Goal: Communication & Community: Answer question/provide support

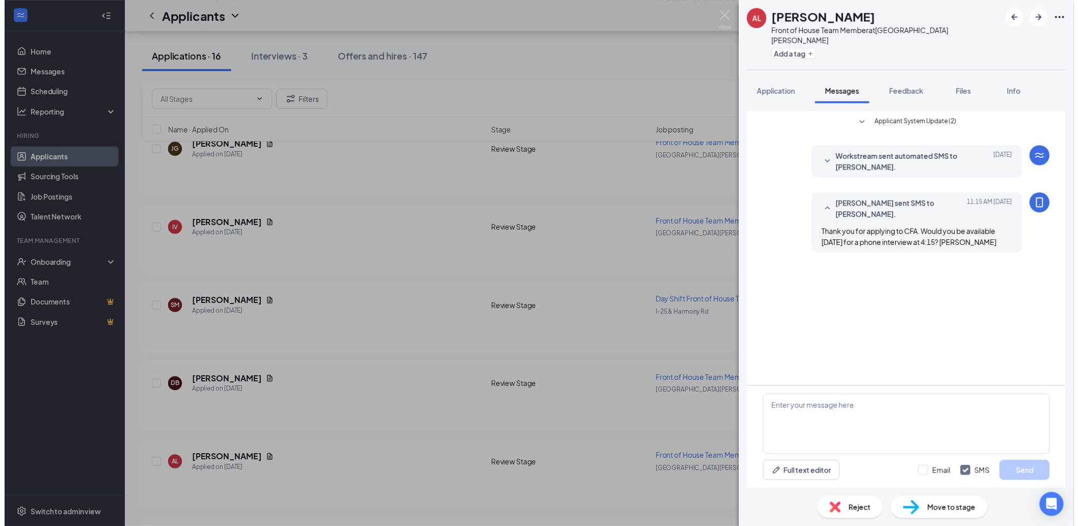
scroll to position [396, 0]
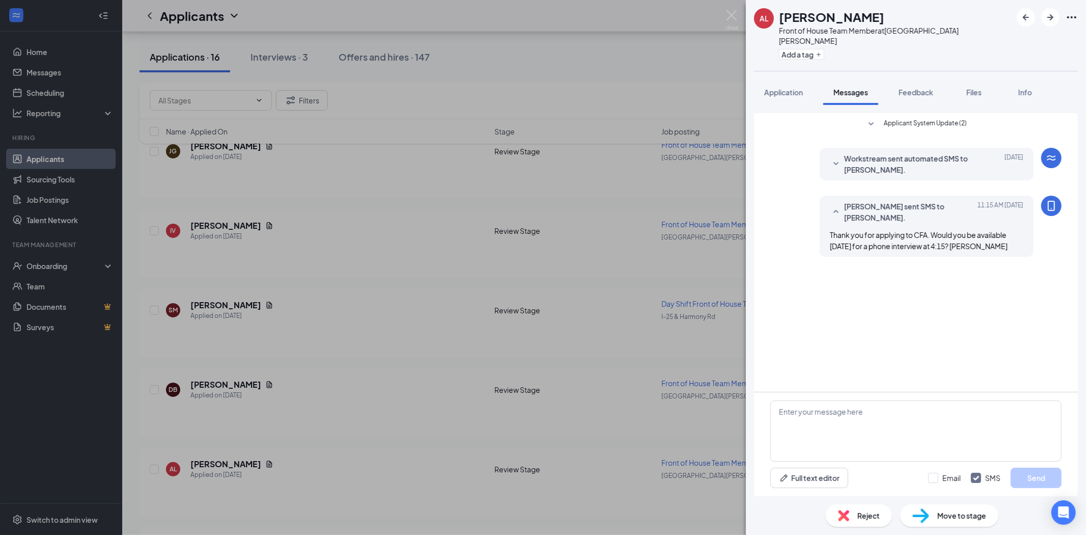
click at [61, 73] on div "AL [PERSON_NAME] Front of House Team Member at [GEOGRAPHIC_DATA][PERSON_NAME] A…" at bounding box center [543, 267] width 1086 height 535
click at [52, 75] on link "Messages" at bounding box center [69, 72] width 87 height 20
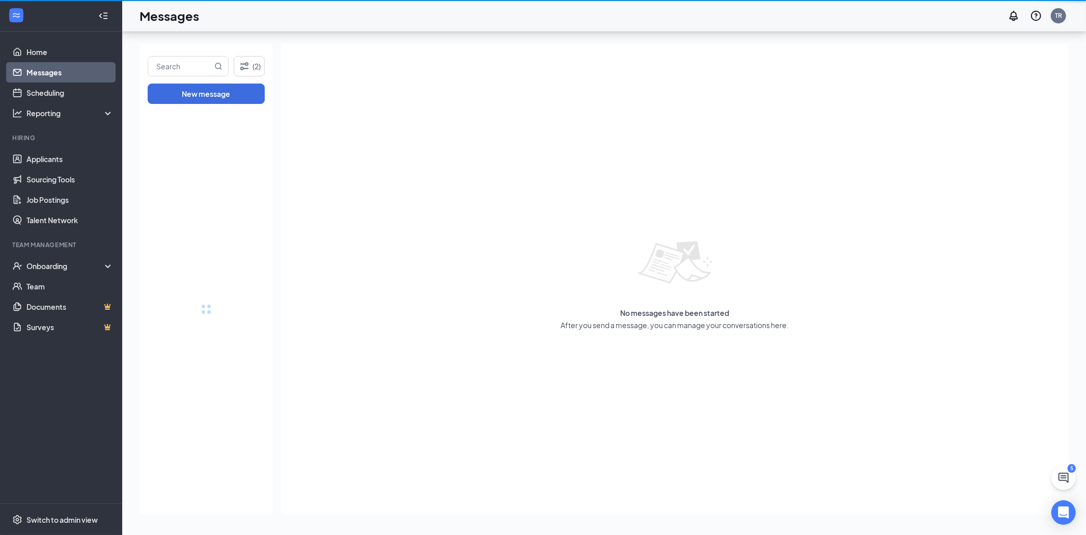
click at [52, 75] on link "Messages" at bounding box center [69, 72] width 87 height 20
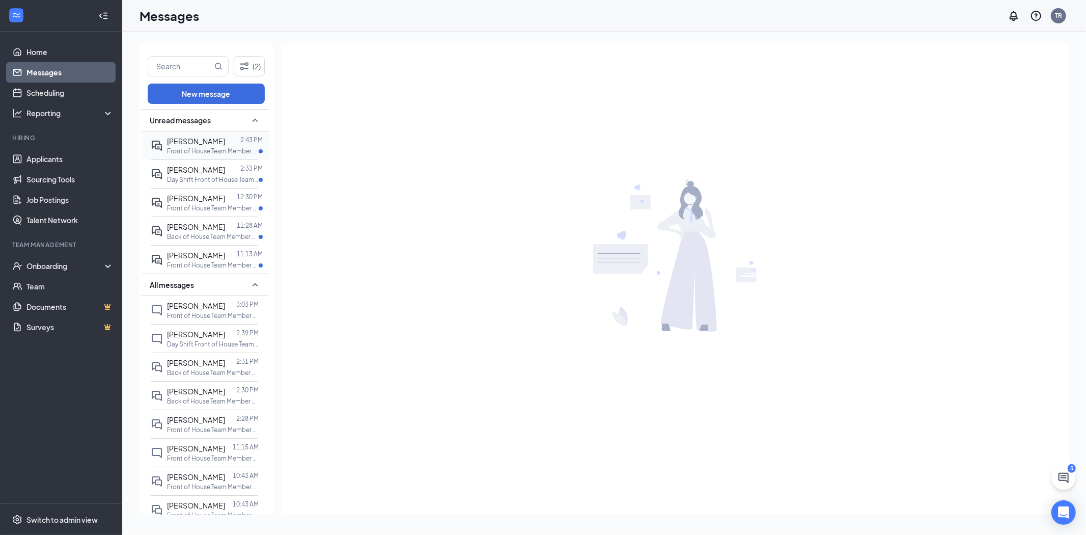
click at [183, 148] on p "Front of House Team Member at [GEOGRAPHIC_DATA][PERSON_NAME]" at bounding box center [213, 151] width 92 height 9
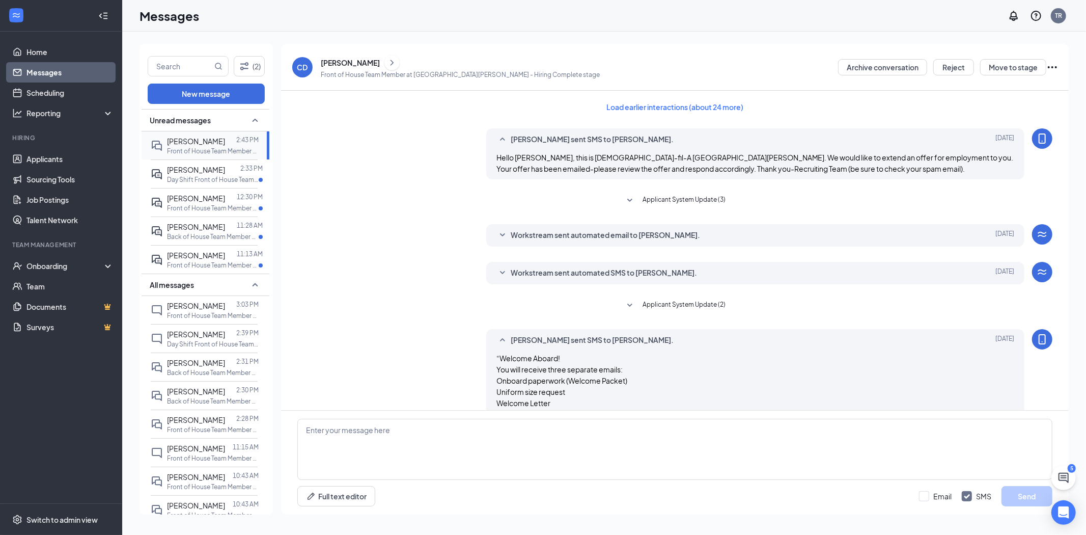
scroll to position [114, 0]
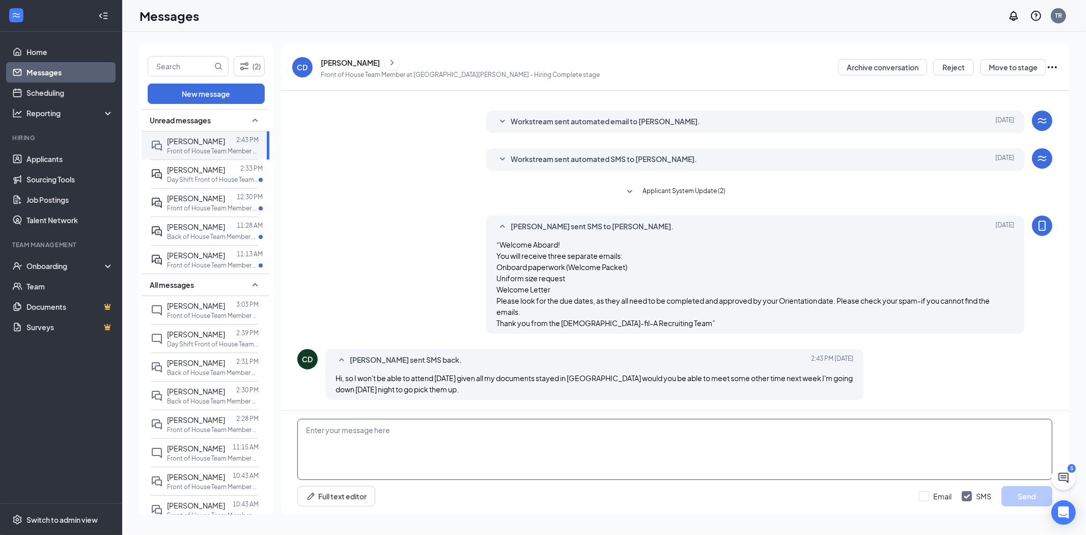
click at [383, 458] on textarea at bounding box center [674, 449] width 755 height 61
type textarea "Yes, we will do another onboarding [DATE] at 3pm"
click at [1021, 494] on button "Send" at bounding box center [1027, 496] width 51 height 20
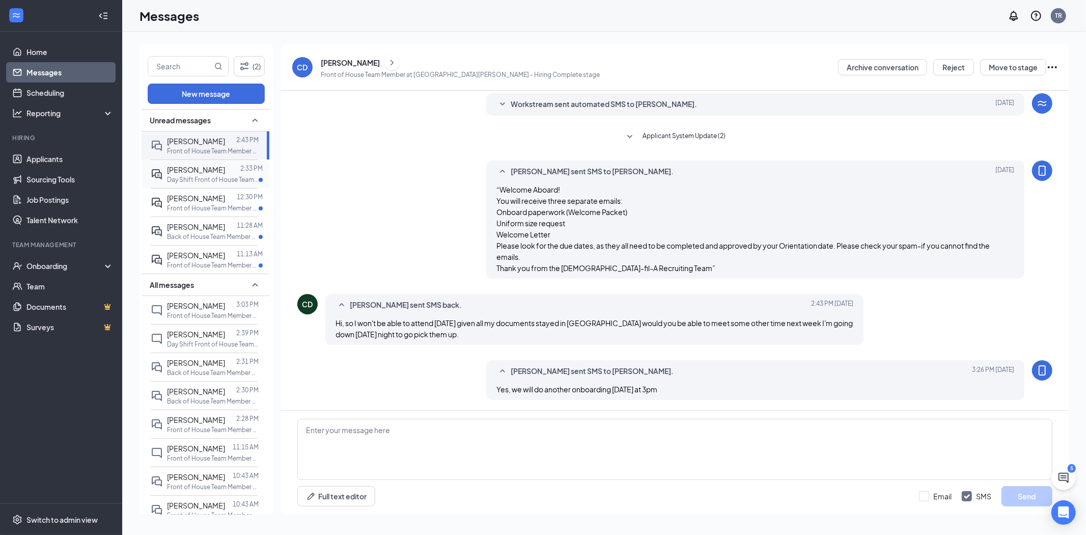
click at [225, 170] on div at bounding box center [232, 169] width 15 height 11
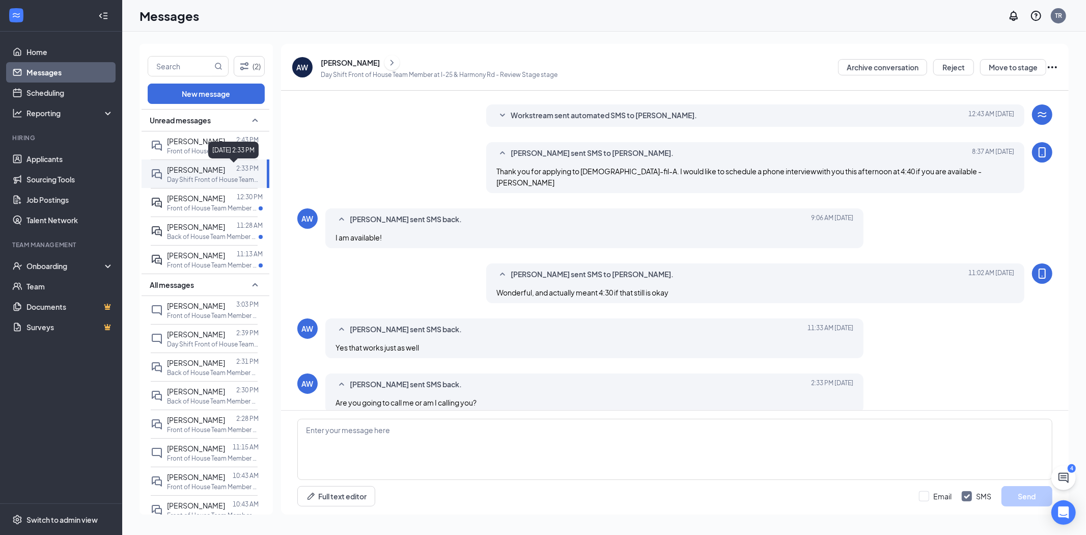
scroll to position [23, 0]
click at [362, 442] on textarea at bounding box center [674, 449] width 755 height 61
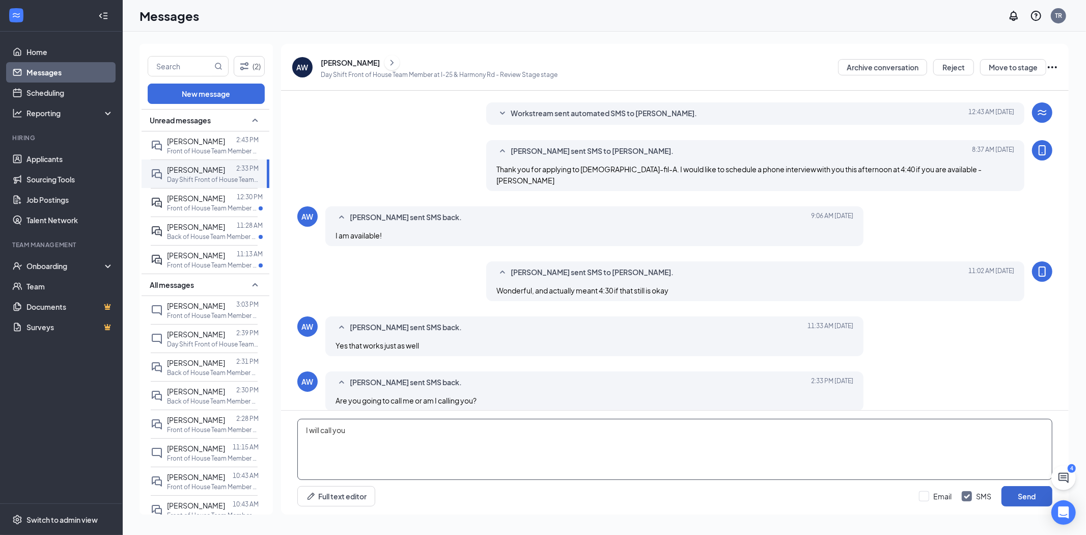
type textarea "I will call you"
click at [1021, 499] on button "Send" at bounding box center [1027, 496] width 51 height 20
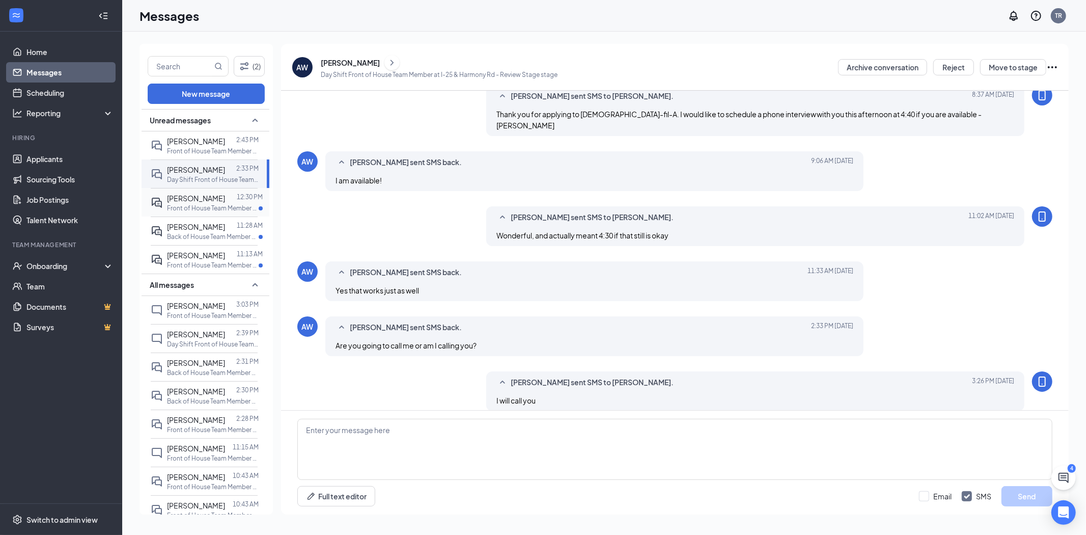
click at [226, 209] on p "Front of House Team Member at [GEOGRAPHIC_DATA][PERSON_NAME]" at bounding box center [213, 208] width 92 height 9
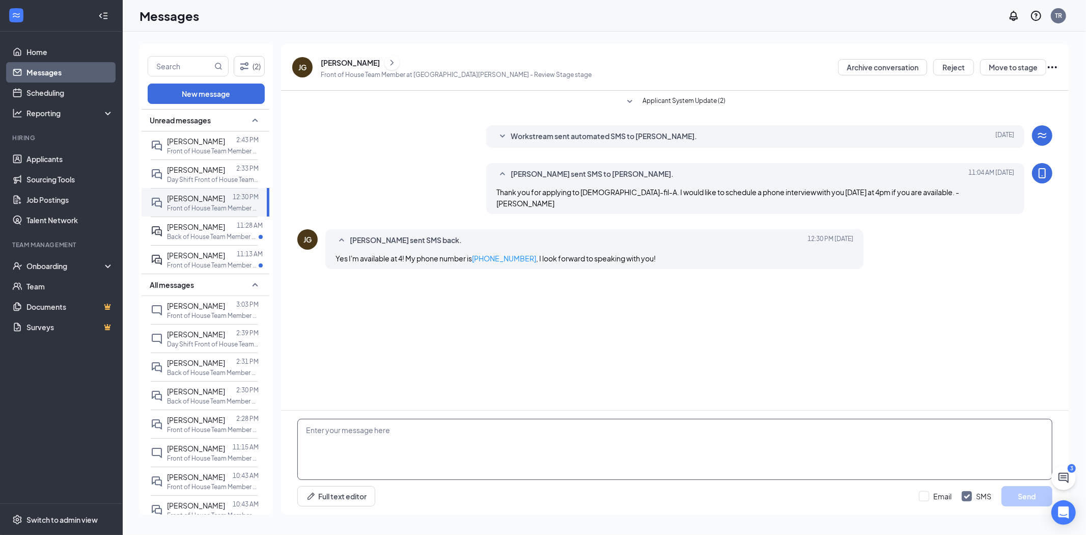
click at [430, 435] on textarea at bounding box center [674, 449] width 755 height 61
click at [430, 430] on textarea at bounding box center [674, 449] width 755 height 61
type textarea "wonderful"
click at [1025, 501] on button "Send" at bounding box center [1027, 496] width 51 height 20
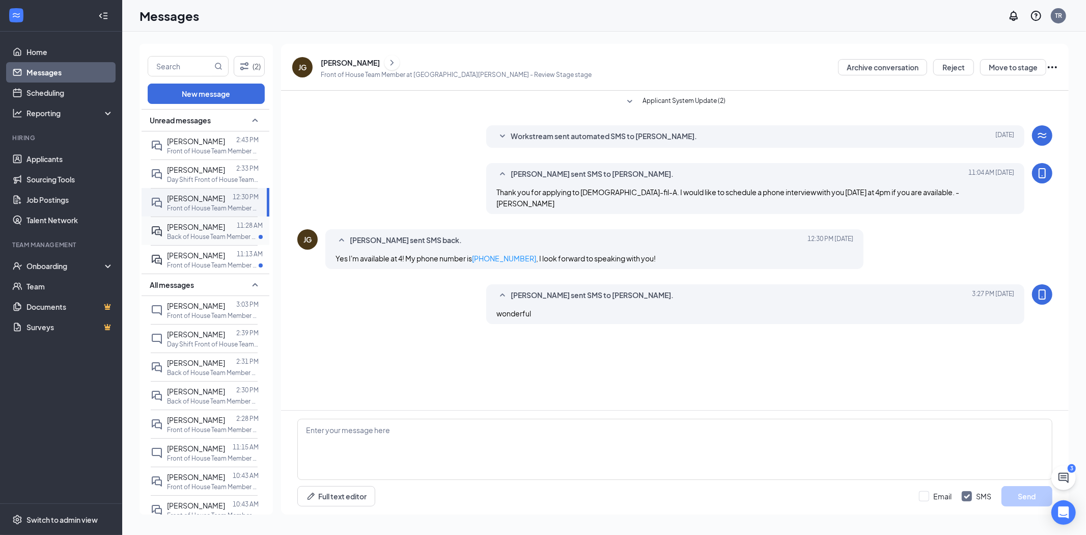
click at [194, 230] on span "[PERSON_NAME]" at bounding box center [196, 226] width 58 height 9
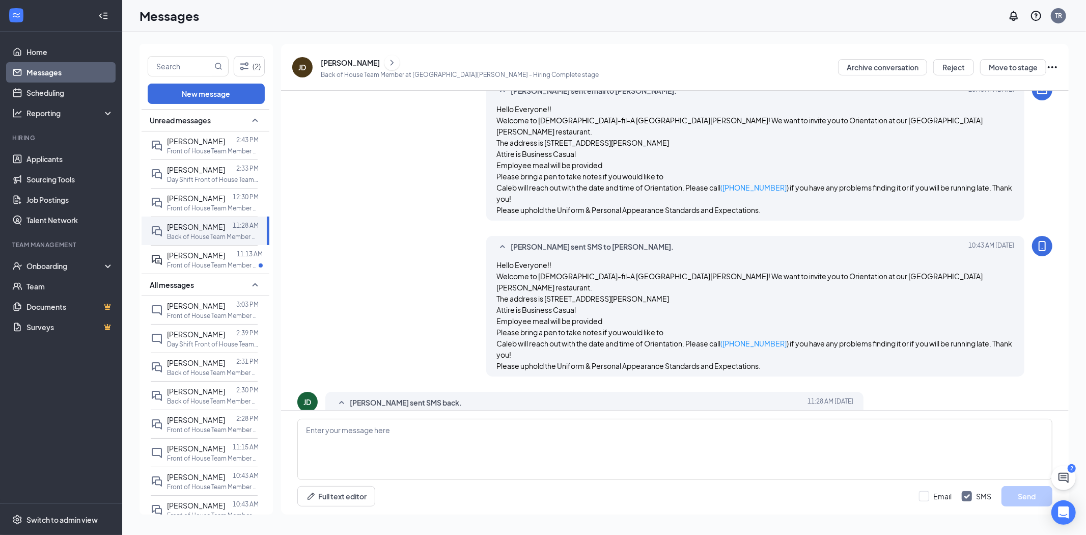
scroll to position [416, 0]
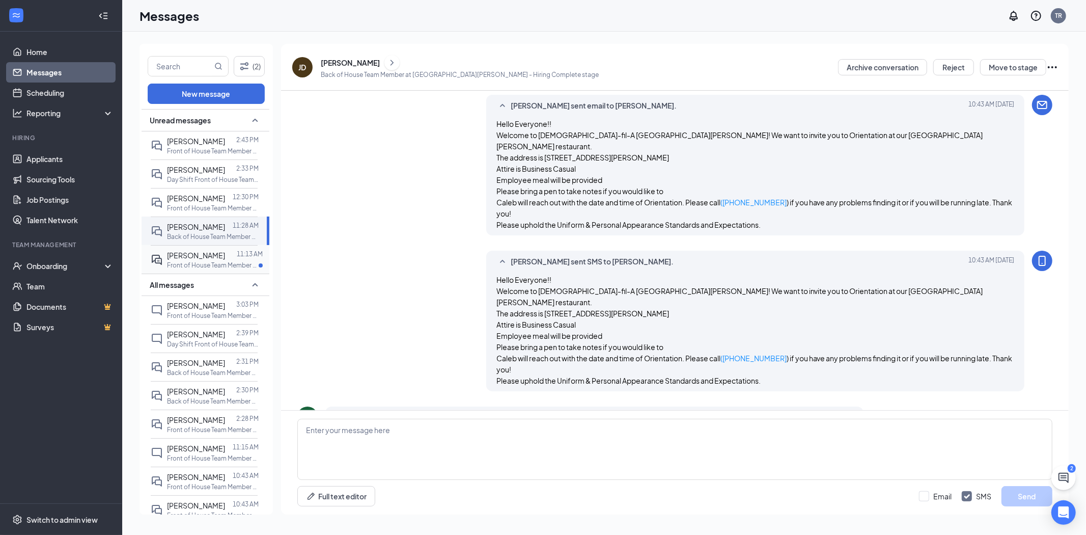
click at [200, 265] on p "Front of House Team Member at [GEOGRAPHIC_DATA][PERSON_NAME]" at bounding box center [213, 265] width 92 height 9
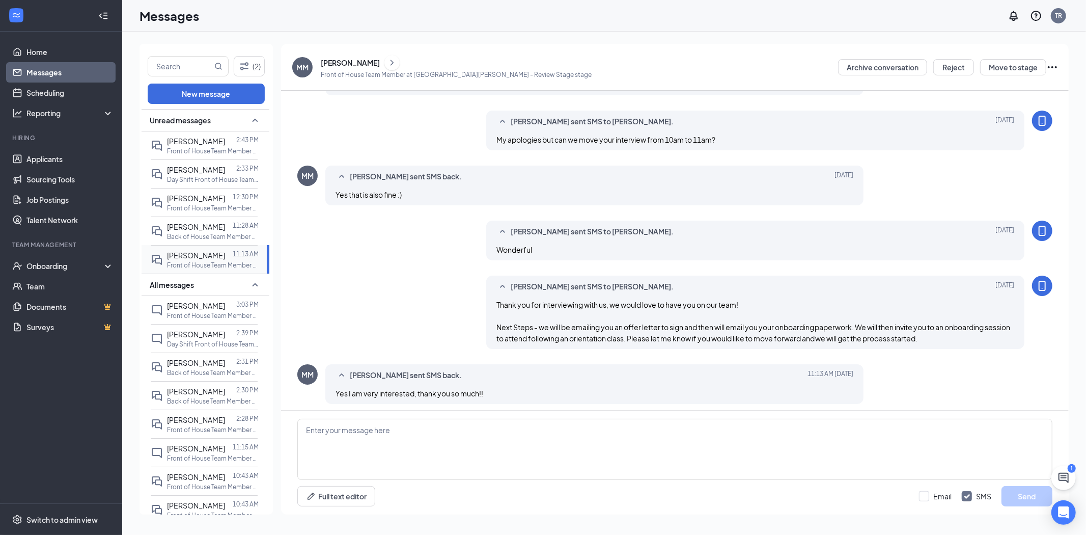
scroll to position [297, 0]
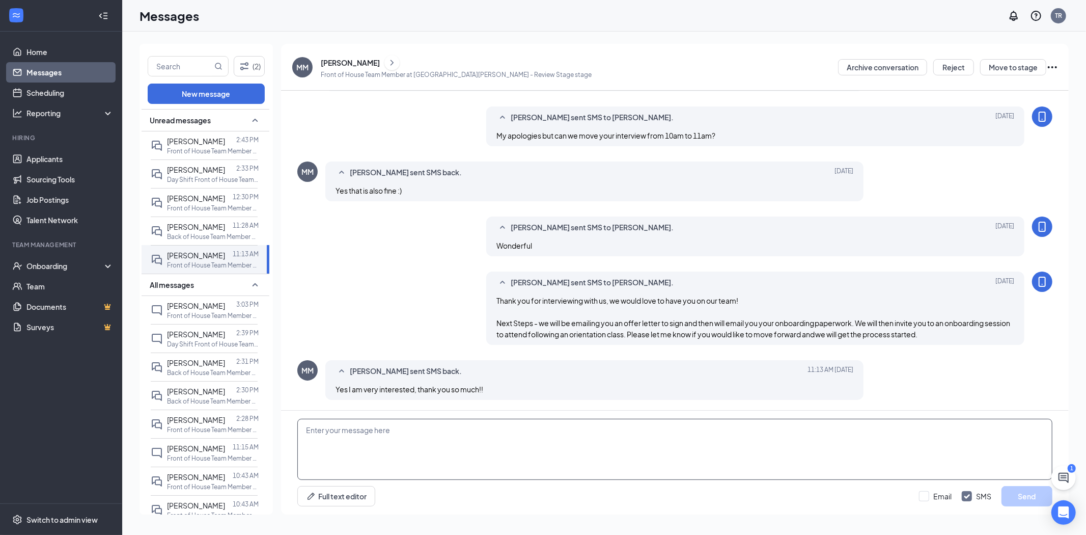
click at [378, 446] on textarea at bounding box center [674, 449] width 755 height 61
type textarea "Wonderful! We will start the paperwork process."
click at [1027, 492] on button "Send" at bounding box center [1027, 496] width 51 height 20
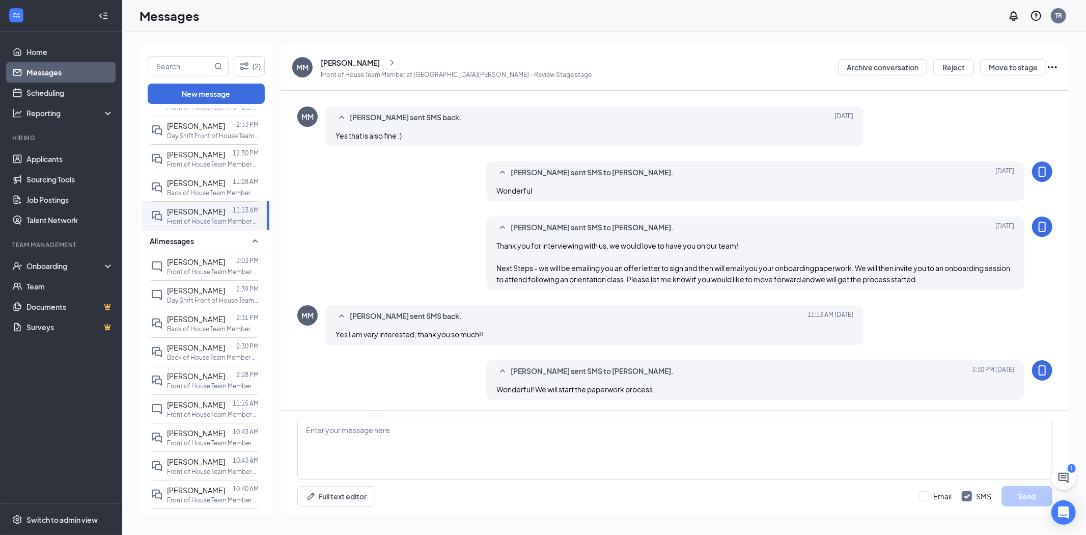
scroll to position [57, 0]
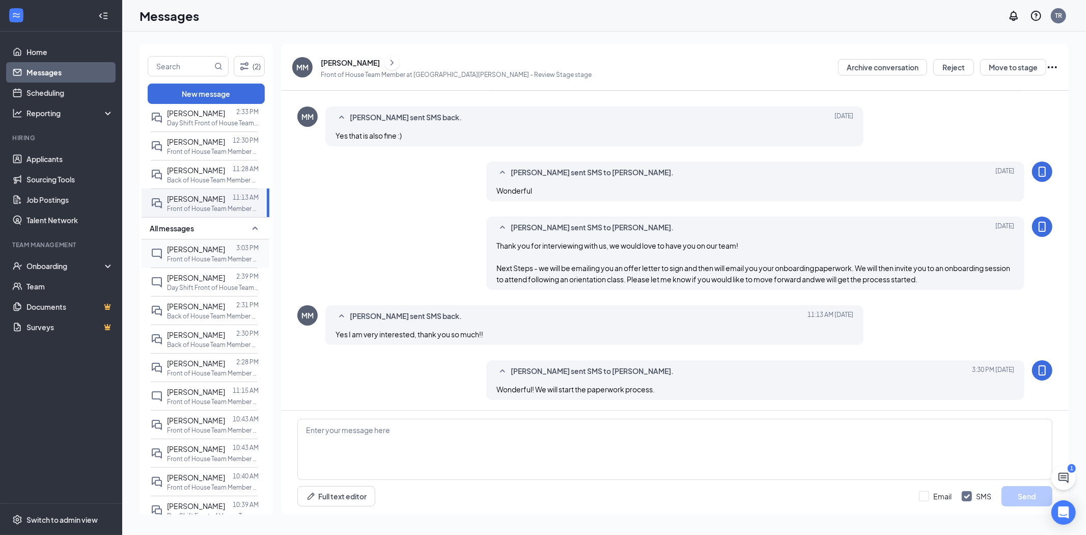
click at [203, 254] on div "[PERSON_NAME]" at bounding box center [196, 248] width 58 height 11
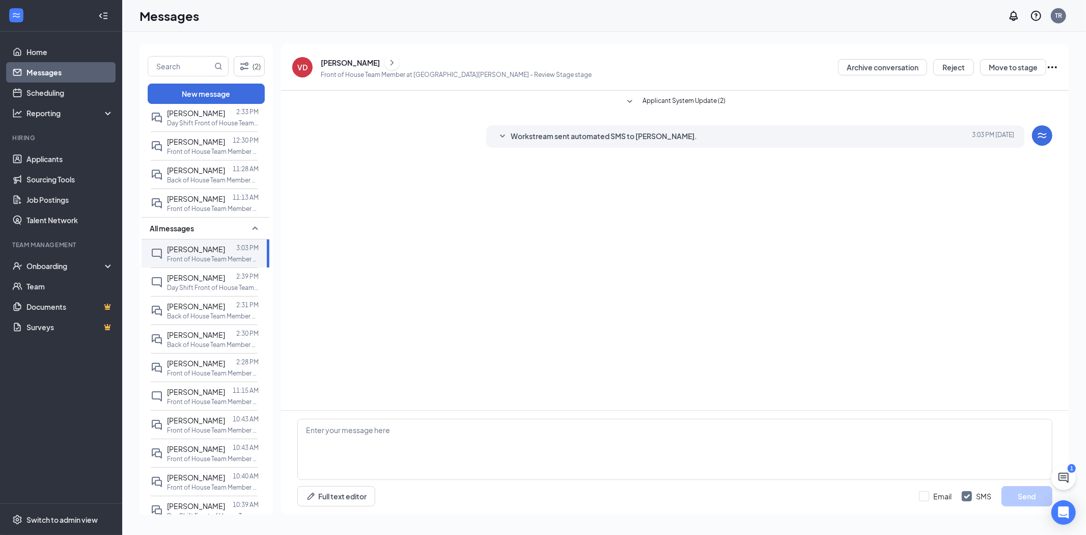
click at [357, 62] on div "[PERSON_NAME]" at bounding box center [350, 63] width 59 height 10
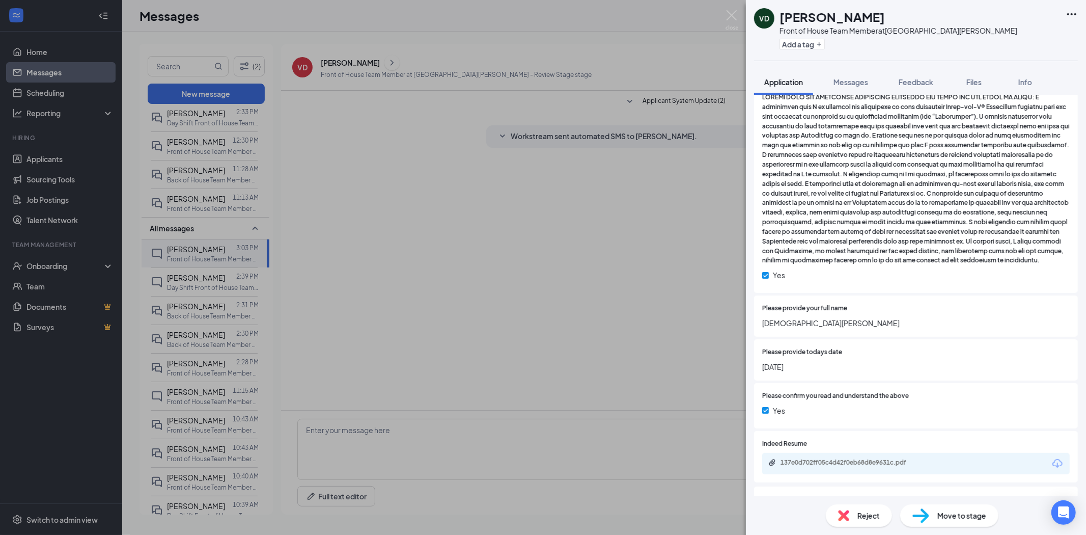
scroll to position [1497, 0]
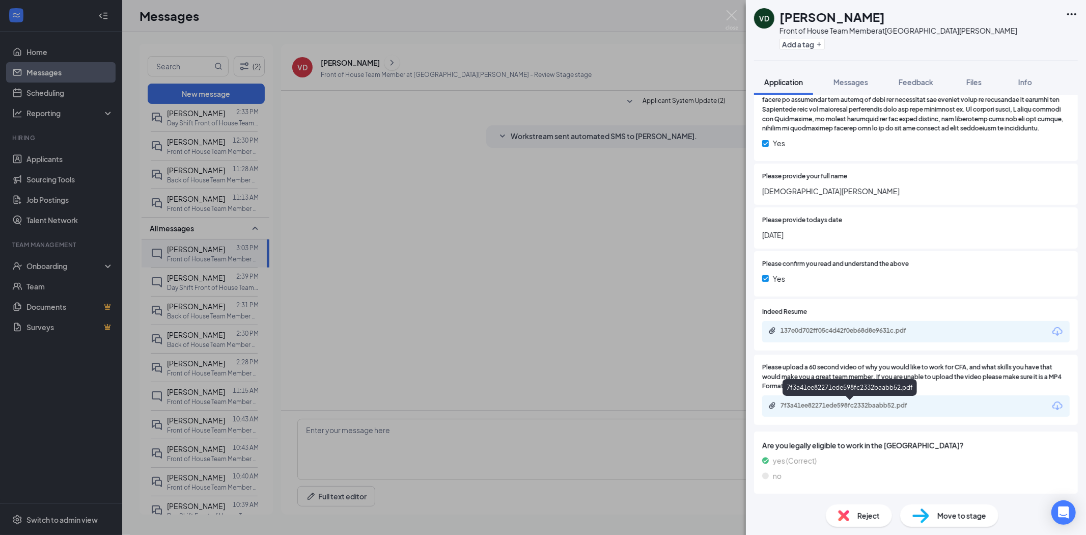
click at [834, 406] on div "7f3a41ee82271ede598fc2332baabb52.pdf" at bounding box center [852, 405] width 143 height 8
click at [857, 406] on div "7f3a41ee82271ede598fc2332baabb52.pdf" at bounding box center [852, 405] width 143 height 8
click at [204, 289] on div "VD [PERSON_NAME] Front of House Team Member at [GEOGRAPHIC_DATA][PERSON_NAME] A…" at bounding box center [543, 267] width 1086 height 535
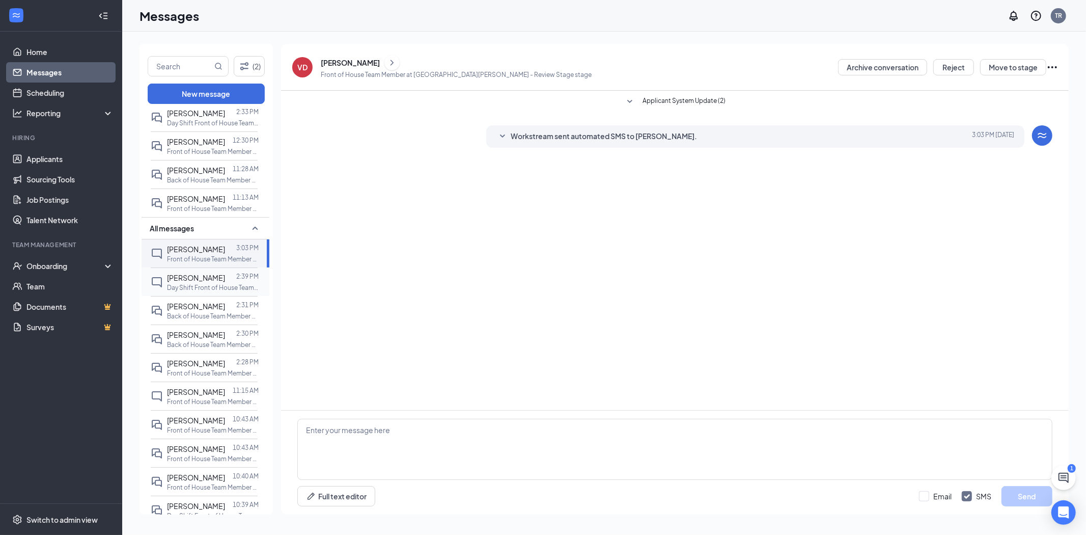
click at [199, 291] on p "Day Shift Front of House Team Member at I-25 & Harmony Rd" at bounding box center [213, 287] width 92 height 9
click at [357, 63] on div "[PERSON_NAME]" at bounding box center [350, 63] width 59 height 10
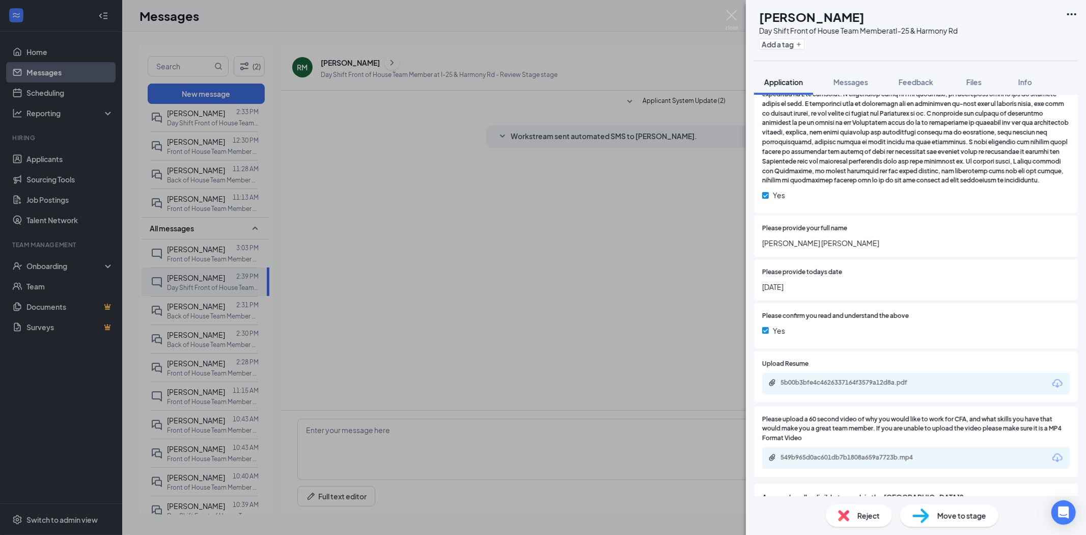
scroll to position [1605, 0]
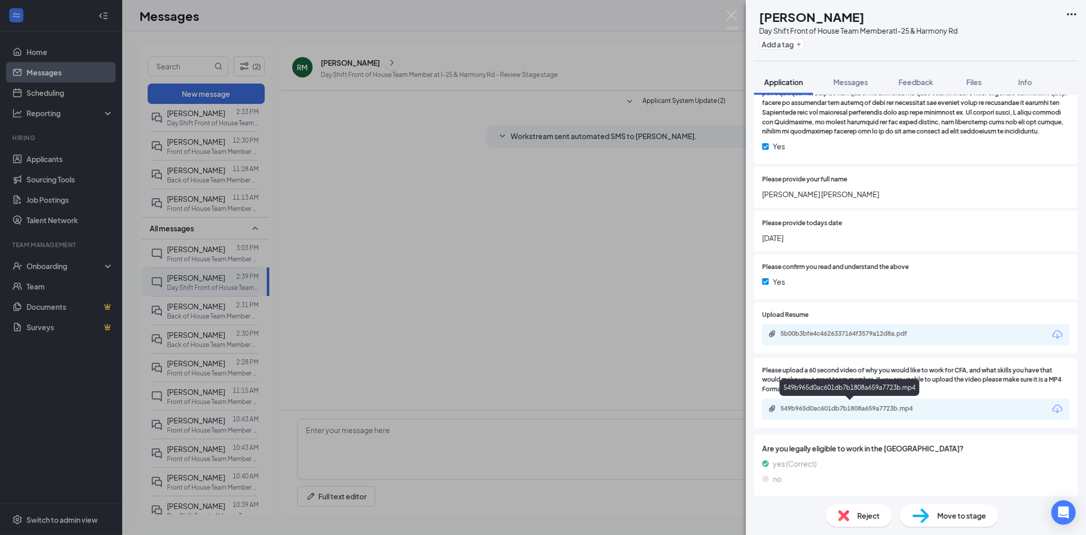
click at [858, 405] on div "549b965d0ac601db7b1808a659a7723b.mp4" at bounding box center [852, 408] width 143 height 8
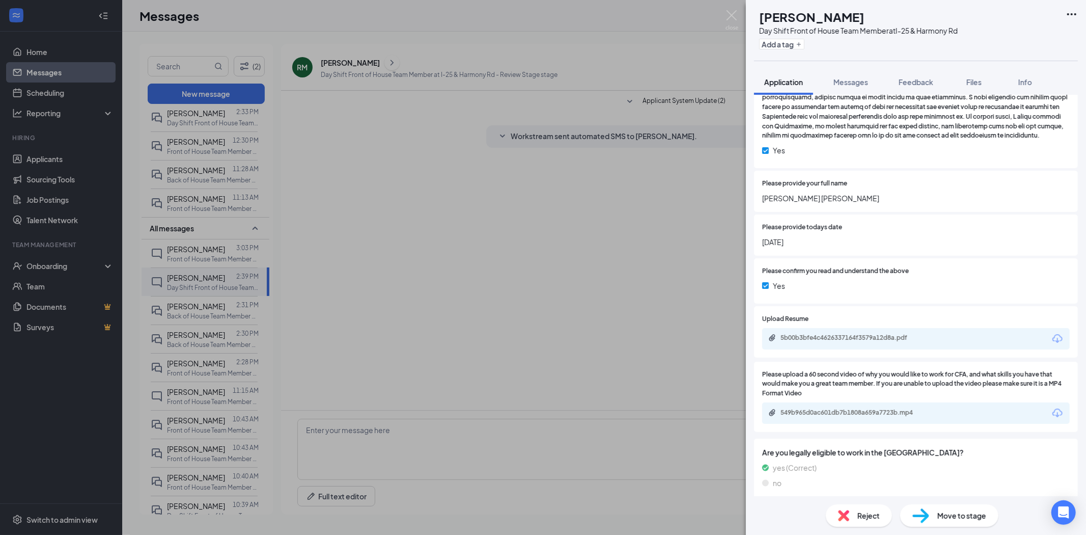
click at [217, 256] on div "[PERSON_NAME] Day Shift Front of House Team Member at I-25 & Harmony Rd Add a t…" at bounding box center [543, 267] width 1086 height 535
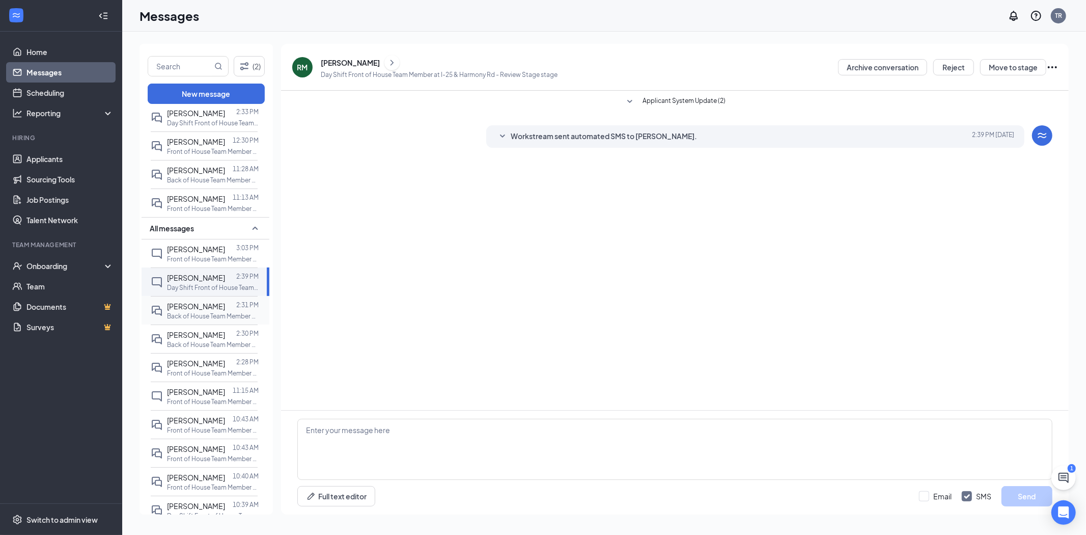
click at [227, 312] on p "Back of House Team Member at I-25 & Harmony Rd" at bounding box center [213, 316] width 92 height 9
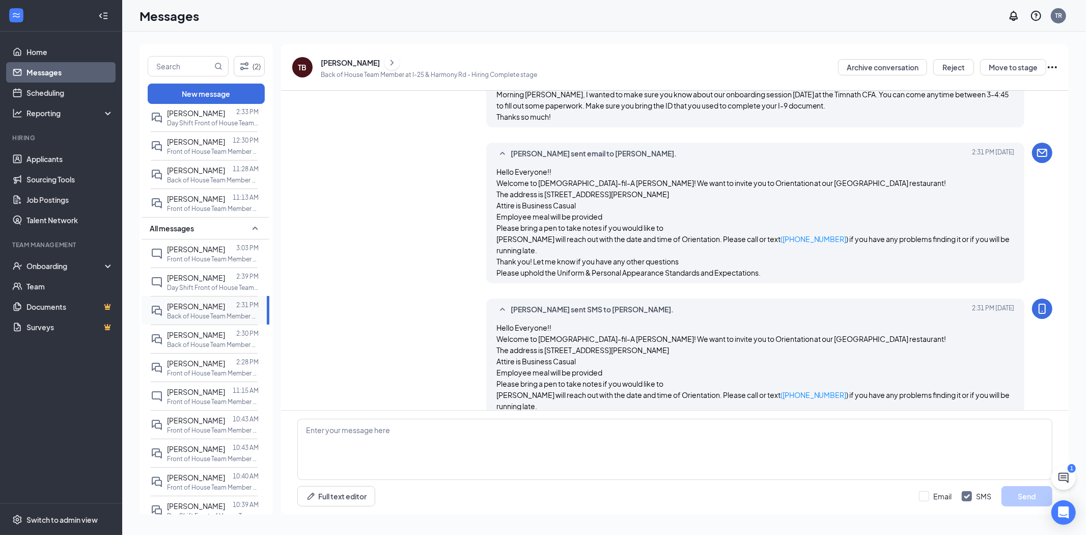
scroll to position [347, 0]
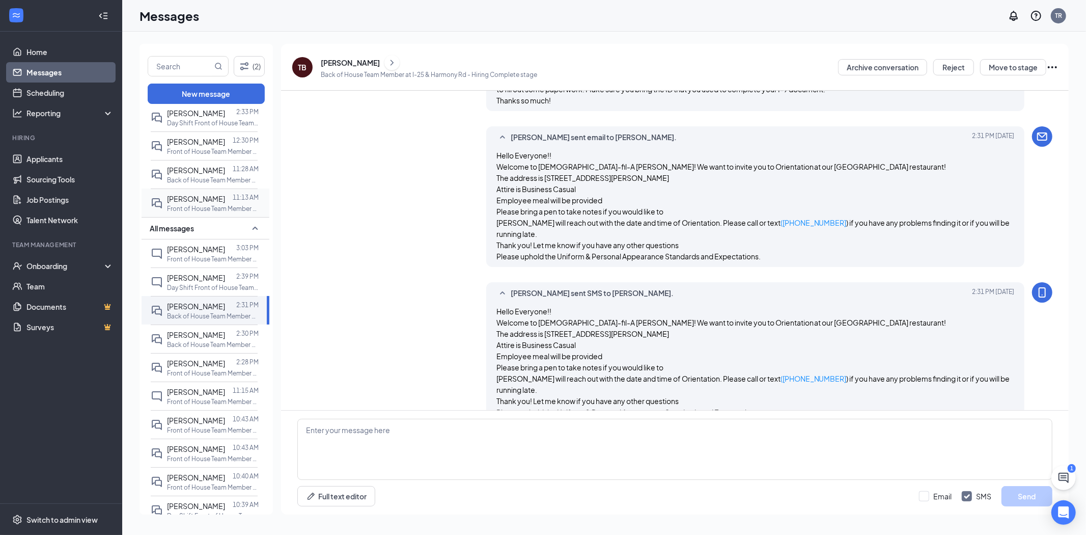
click at [209, 206] on p "Front of House Team Member at [GEOGRAPHIC_DATA][PERSON_NAME]" at bounding box center [213, 208] width 92 height 9
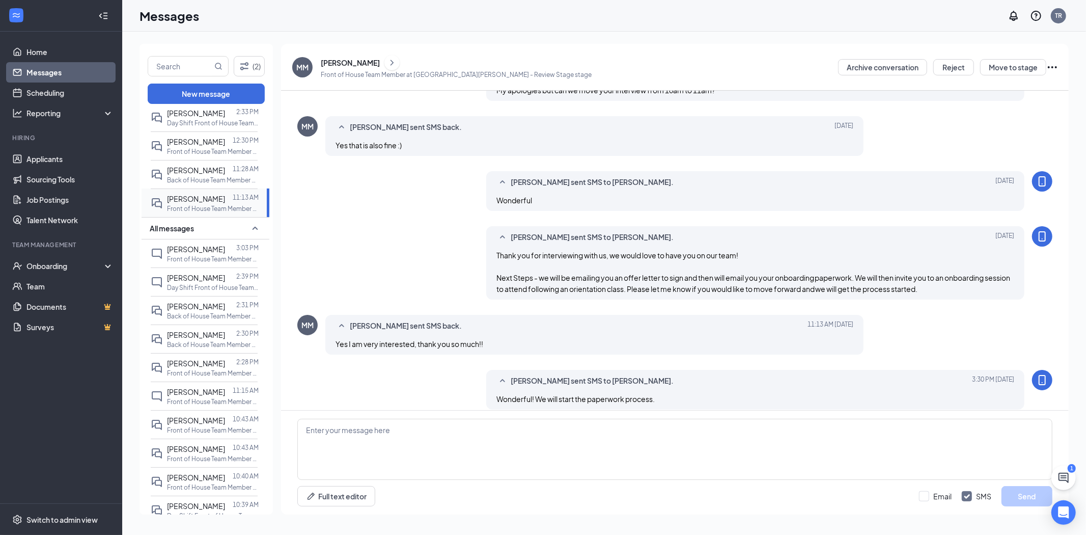
scroll to position [297, 0]
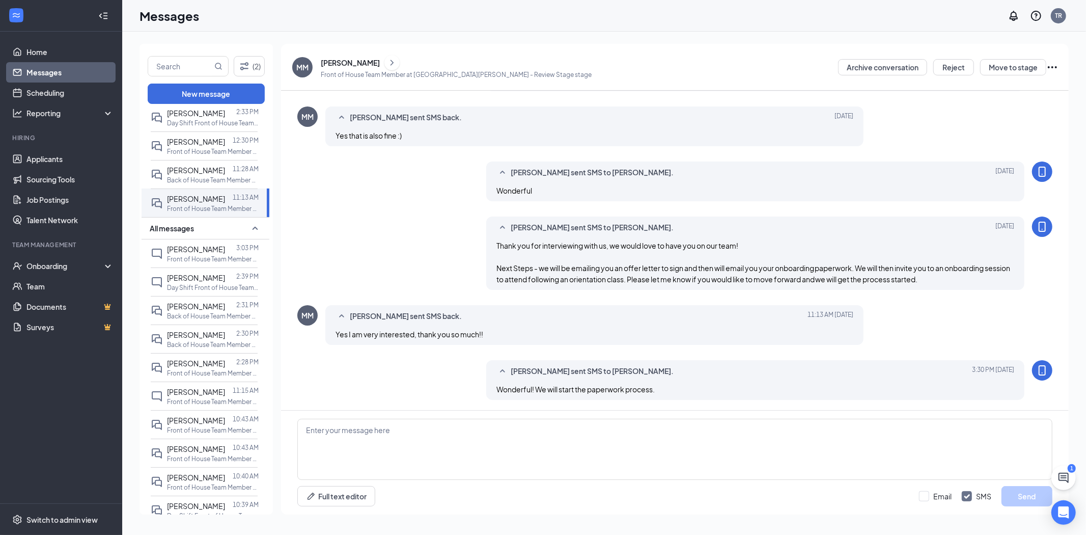
drag, startPoint x: 197, startPoint y: 287, endPoint x: 273, endPoint y: 281, distance: 77.2
click at [197, 287] on p "Day Shift Front of House Team Member at I-25 & Harmony Rd" at bounding box center [213, 287] width 92 height 9
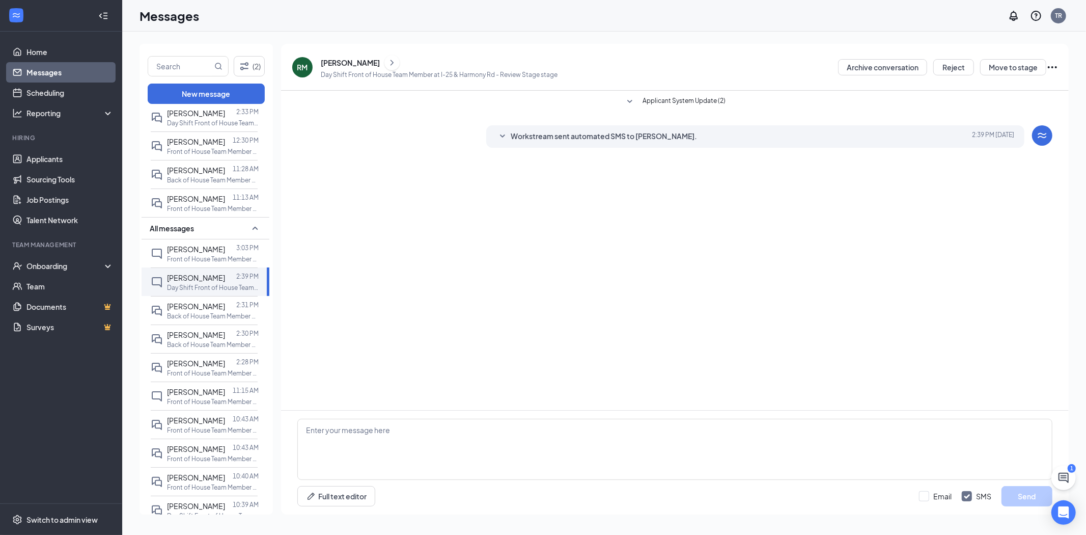
click at [348, 60] on div "[PERSON_NAME]" at bounding box center [350, 63] width 59 height 10
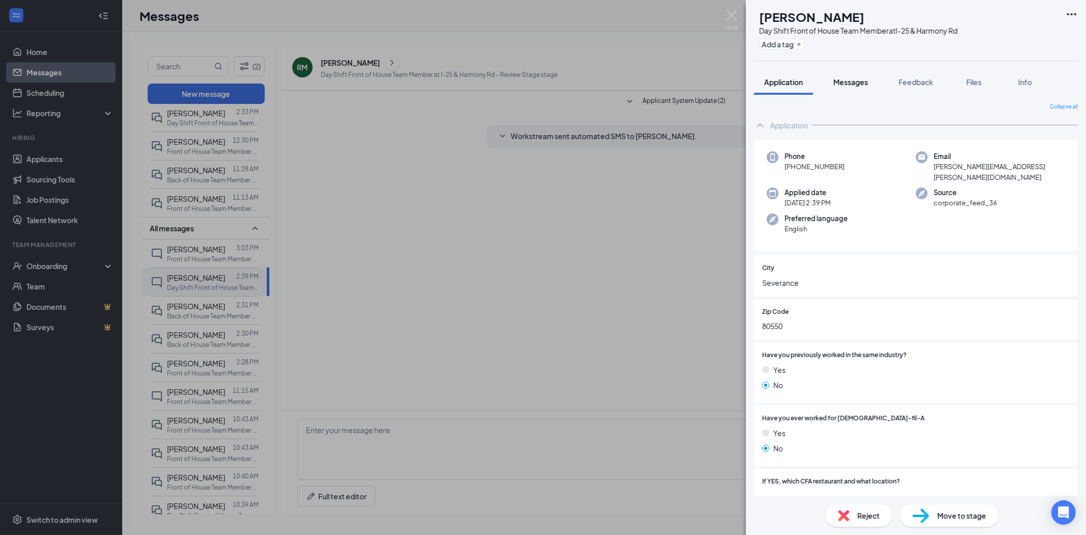
click at [861, 87] on div "Messages" at bounding box center [851, 82] width 35 height 10
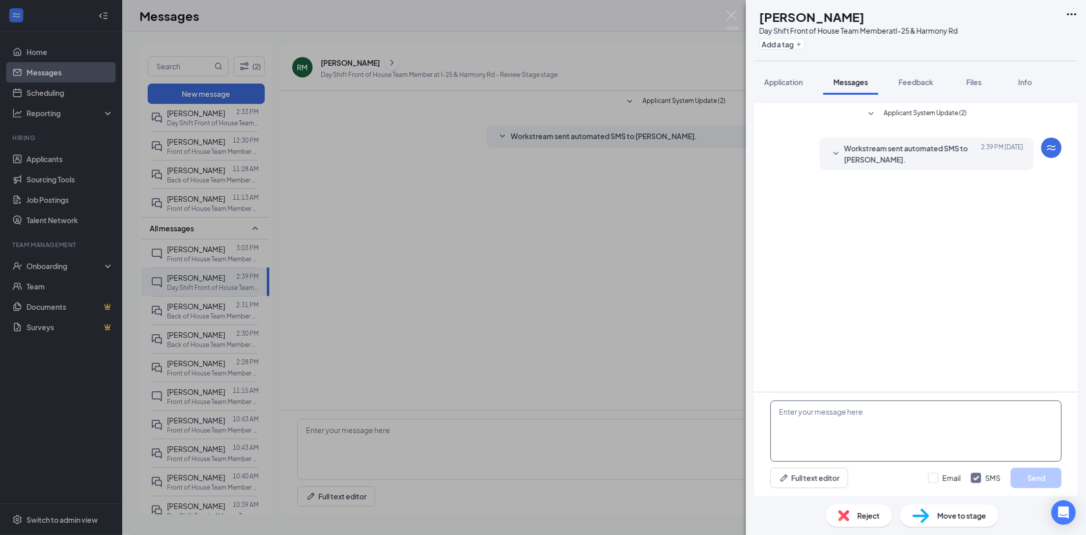
click at [820, 412] on textarea at bounding box center [915, 430] width 291 height 61
type textarea "Thank you for your interest in [DEMOGRAPHIC_DATA]-fil-A. Are you available for …"
drag, startPoint x: 1031, startPoint y: 473, endPoint x: 1017, endPoint y: 477, distance: 15.0
click at [1031, 474] on button "Send" at bounding box center [1036, 477] width 51 height 20
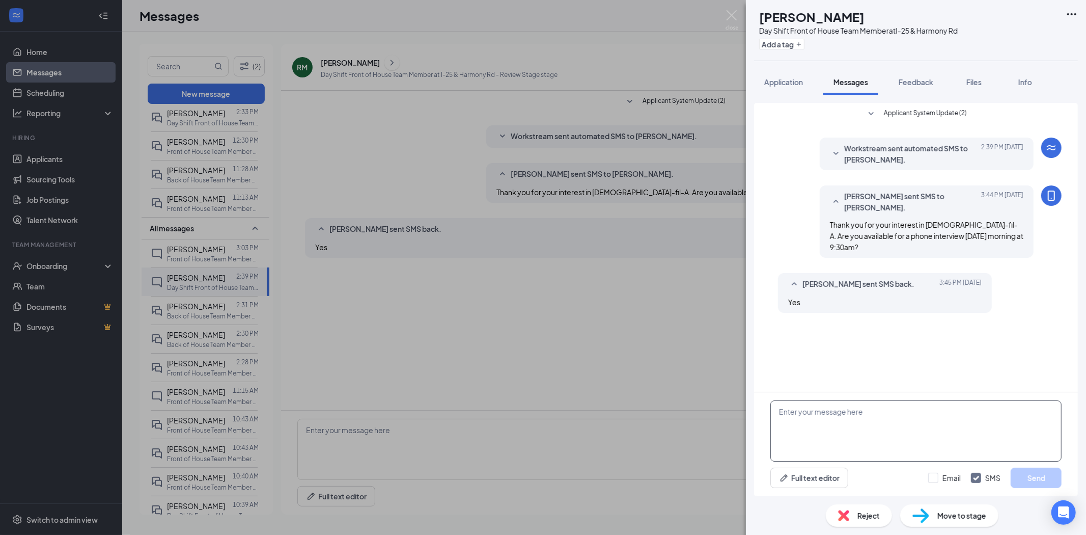
click at [828, 420] on textarea at bounding box center [915, 430] width 291 height 61
type textarea "Wonderful, I will call you then. -[PERSON_NAME]"
click at [1036, 477] on button "Send" at bounding box center [1036, 477] width 51 height 20
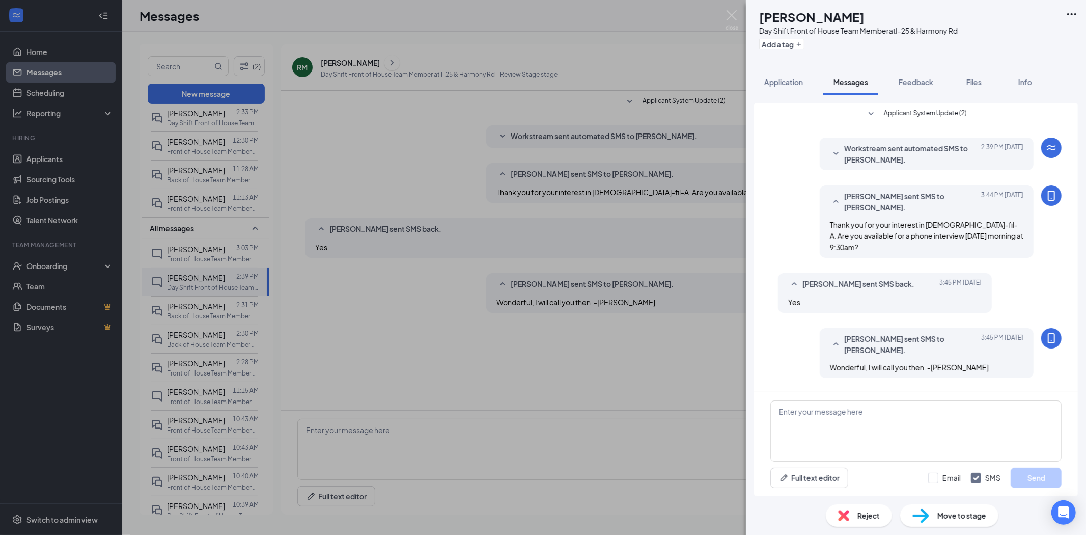
click at [210, 310] on div "[PERSON_NAME] Day Shift Front of House Team Member at I-25 & Harmony Rd Add a t…" at bounding box center [543, 267] width 1086 height 535
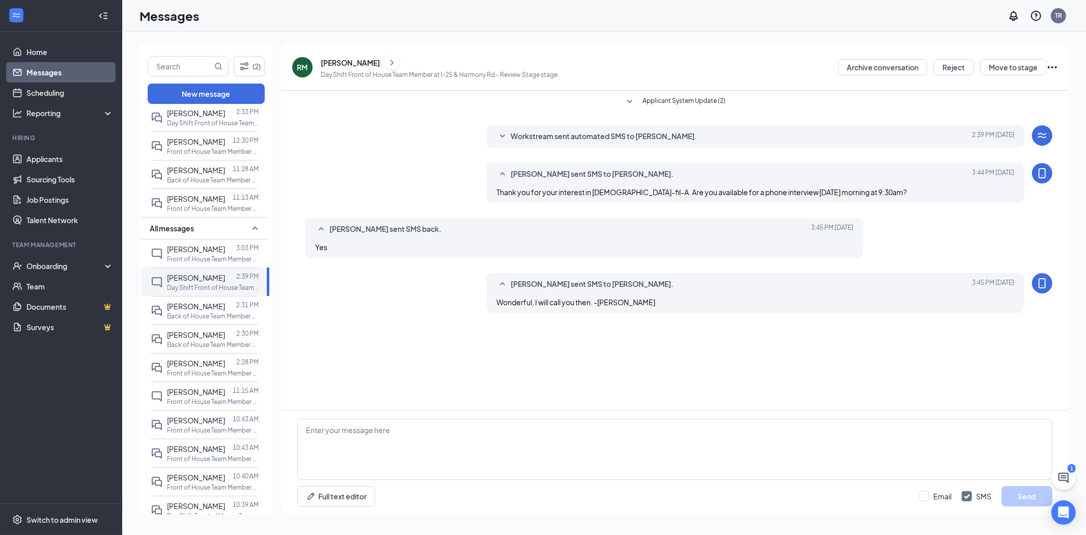
click at [225, 309] on div at bounding box center [230, 305] width 11 height 11
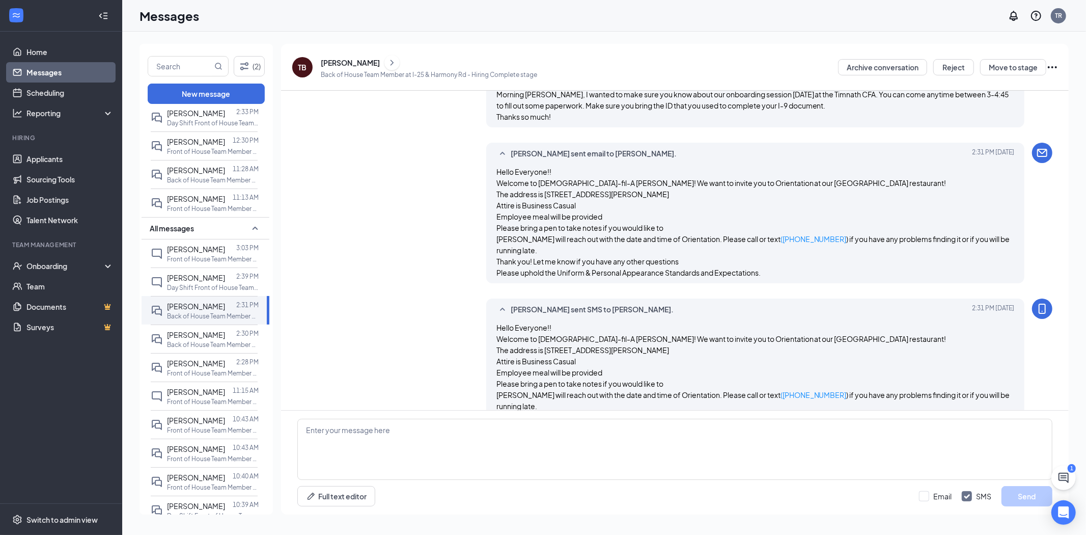
scroll to position [347, 0]
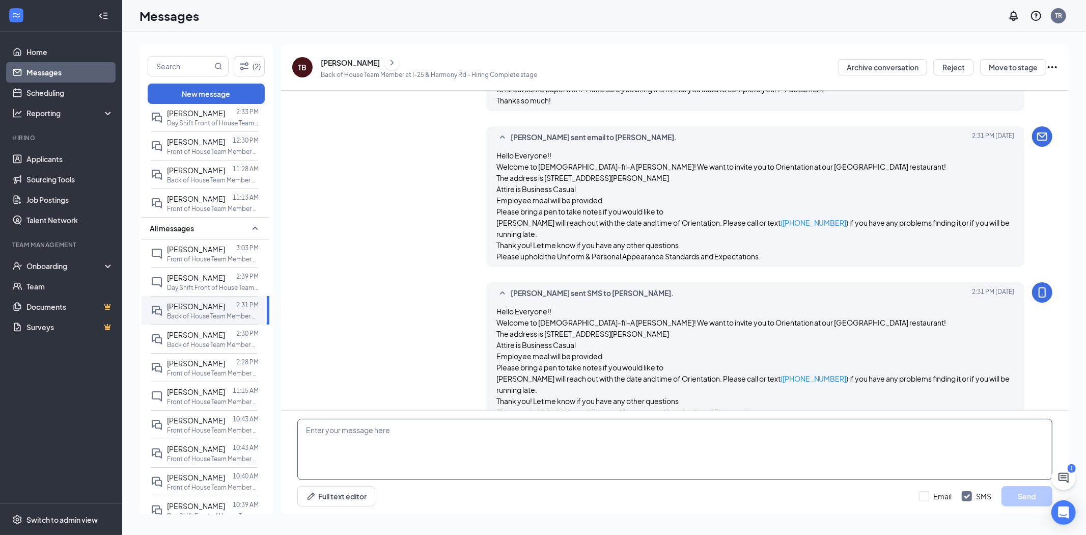
click at [363, 442] on textarea at bounding box center [674, 449] width 755 height 61
type textarea "[PERSON_NAME] I have emailed you a document indicating the hours your can work …"
click at [1023, 496] on button "Send" at bounding box center [1027, 496] width 51 height 20
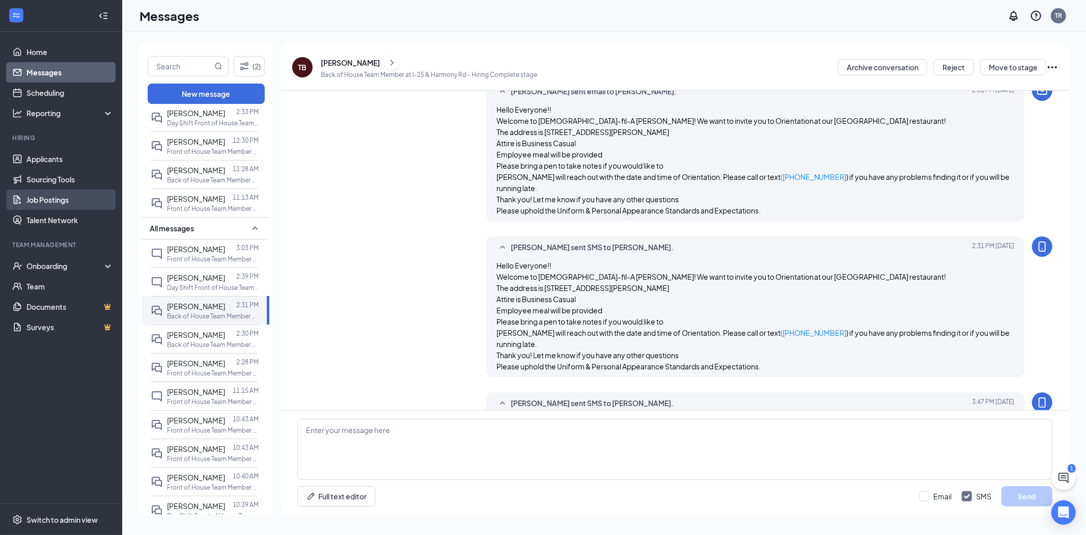
scroll to position [403, 0]
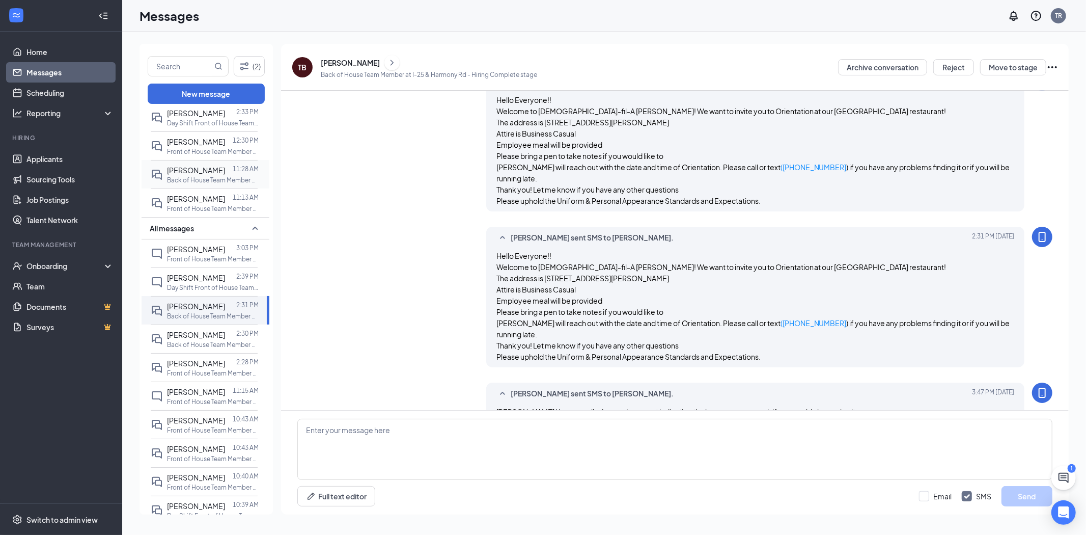
click at [192, 171] on span "[PERSON_NAME]" at bounding box center [196, 170] width 58 height 9
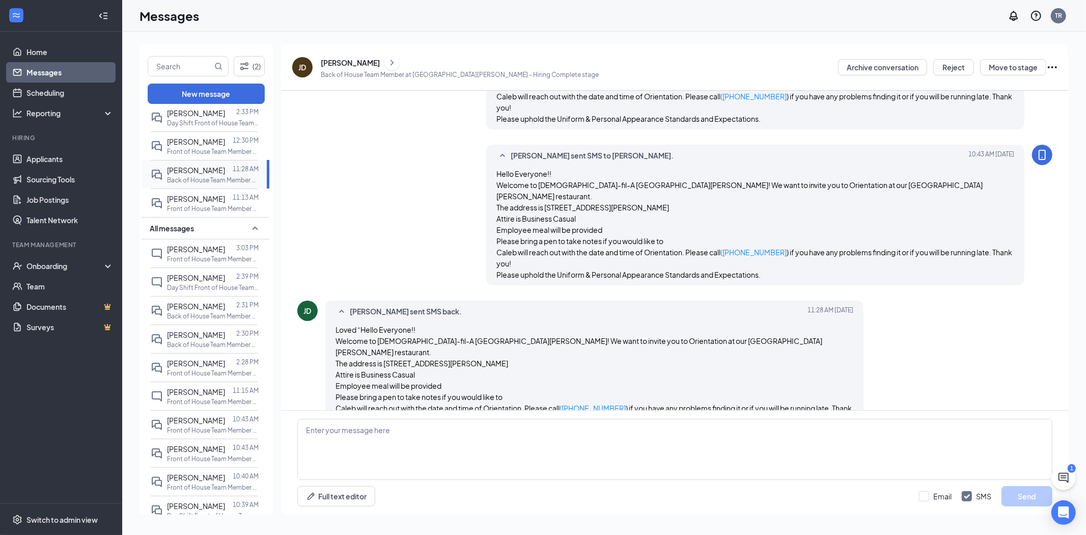
scroll to position [529, 0]
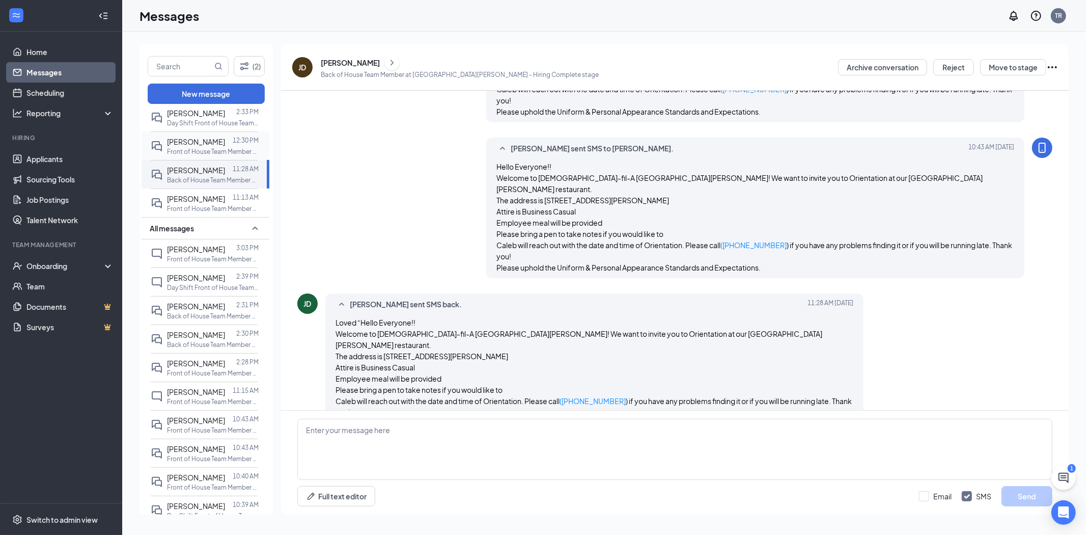
click at [209, 148] on p "Front of House Team Member at [GEOGRAPHIC_DATA][PERSON_NAME]" at bounding box center [213, 151] width 92 height 9
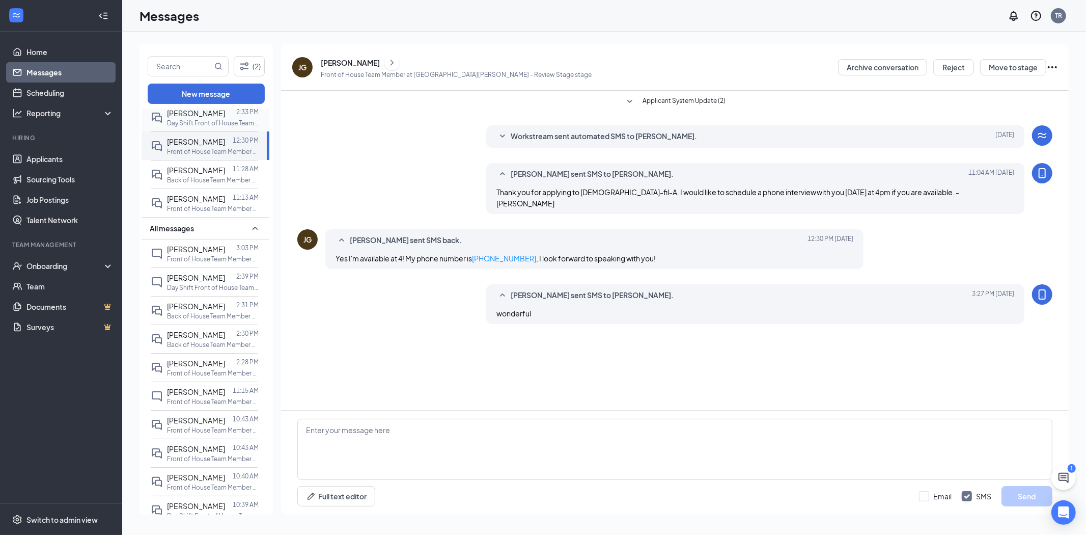
click at [222, 119] on p "Day Shift Front of House Team Member at I-25 & Harmony Rd" at bounding box center [213, 123] width 92 height 9
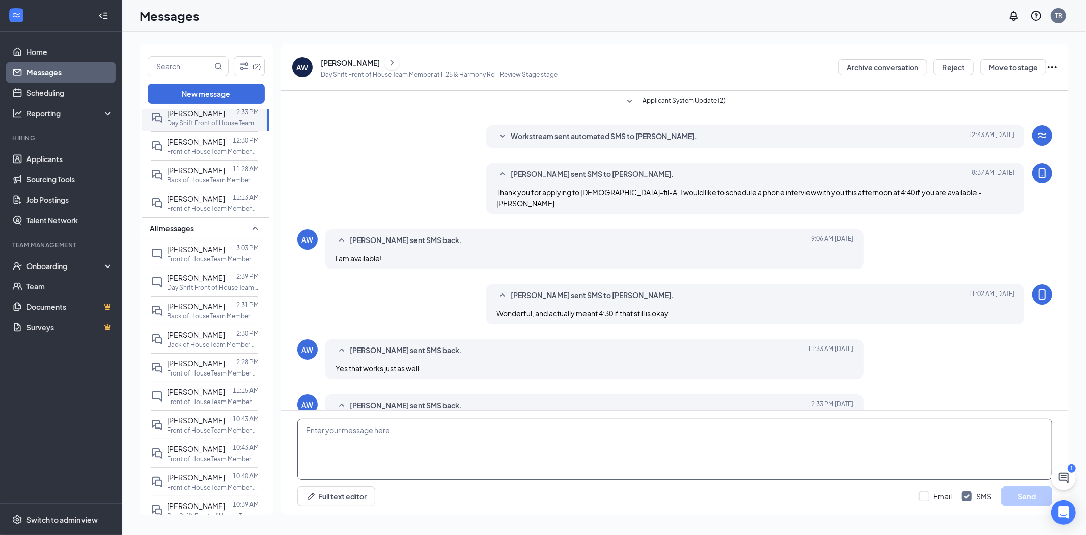
scroll to position [78, 0]
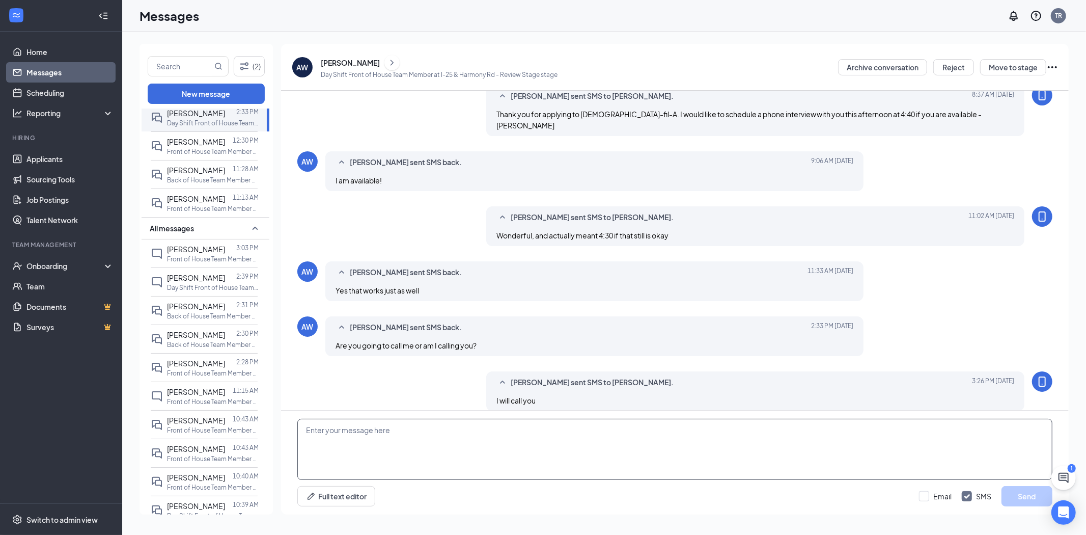
click at [342, 438] on textarea at bounding box center [674, 449] width 755 height 61
type textarea "By chance would you be available at 4 instead of 4:30?"
click at [1025, 491] on button "Send" at bounding box center [1027, 496] width 51 height 20
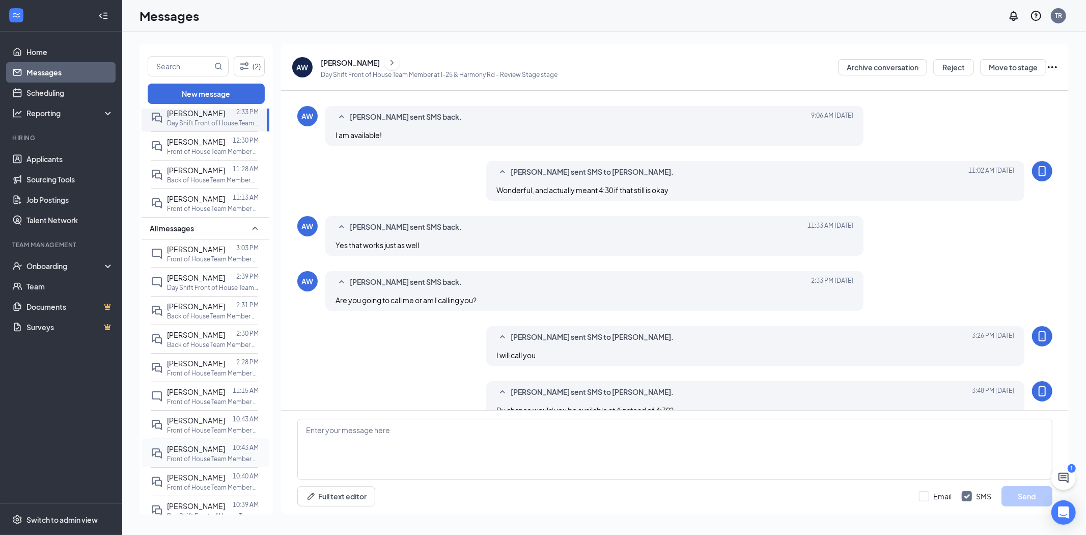
scroll to position [133, 0]
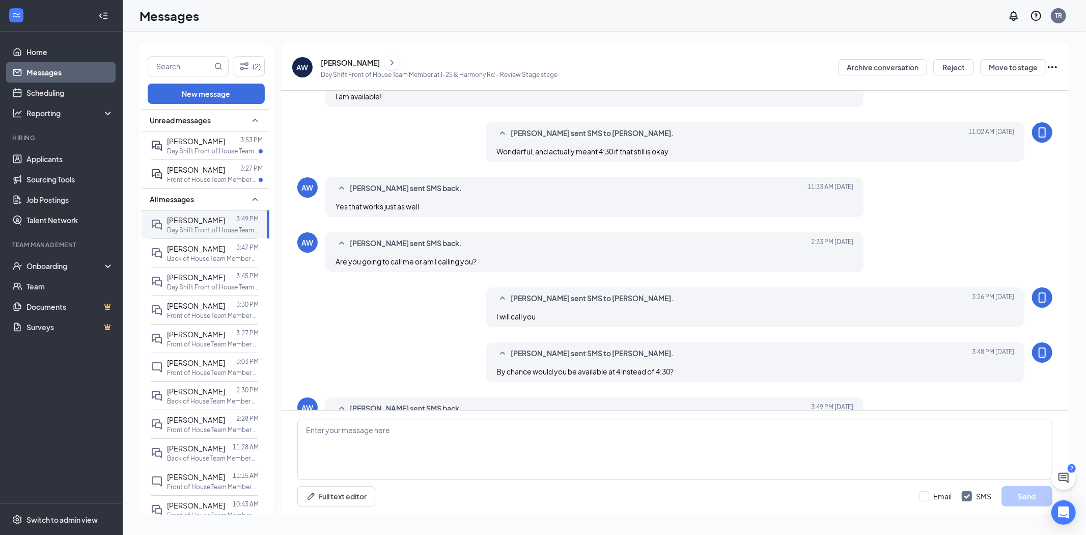
scroll to position [221, 0]
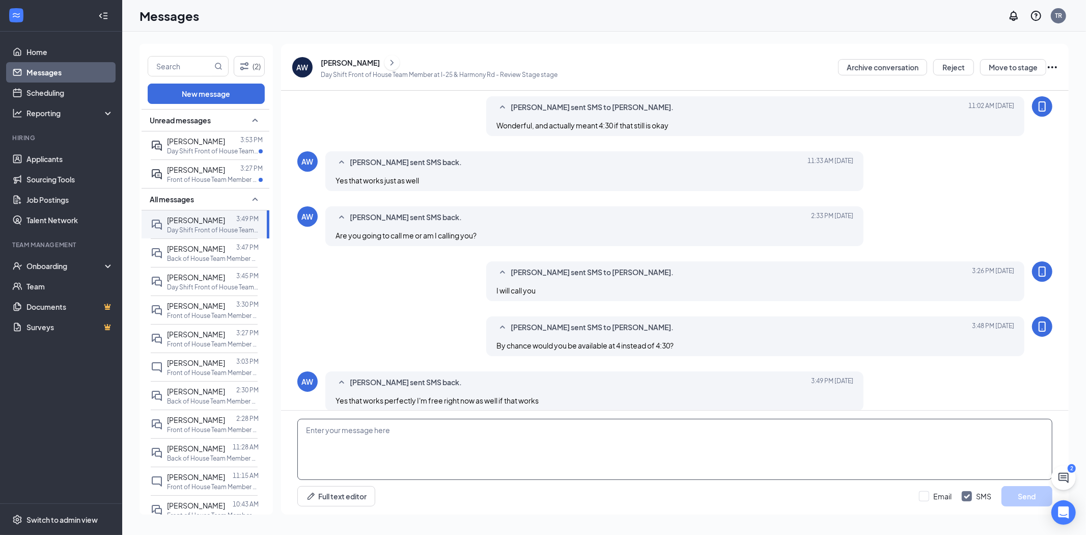
click at [449, 445] on textarea at bounding box center [674, 449] width 755 height 61
click at [351, 438] on textarea at bounding box center [674, 449] width 755 height 61
type textarea "Wonderful, I will call close to 4:15"
click at [1037, 494] on button "Send" at bounding box center [1027, 496] width 51 height 20
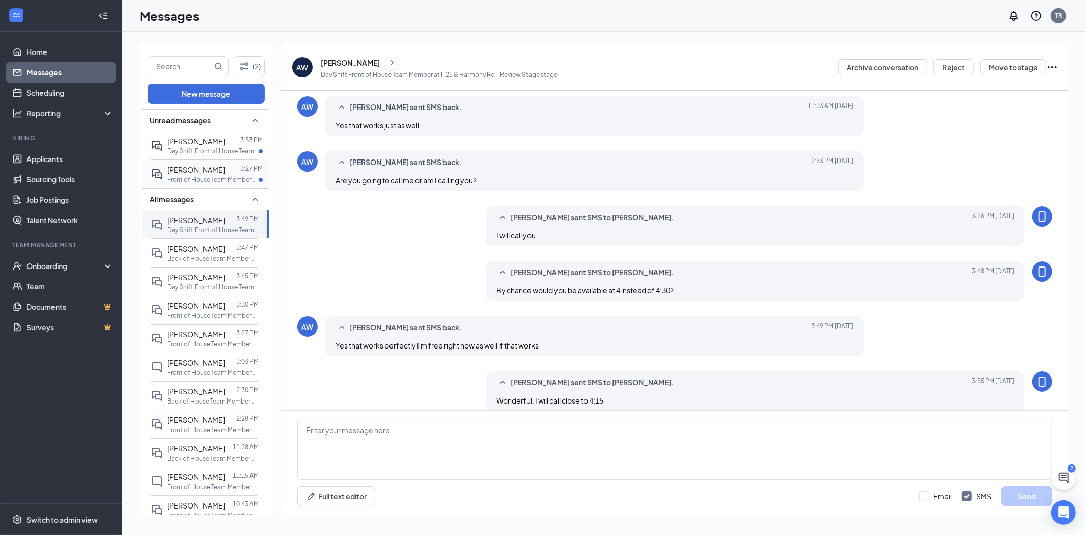
click at [225, 167] on div at bounding box center [232, 169] width 15 height 11
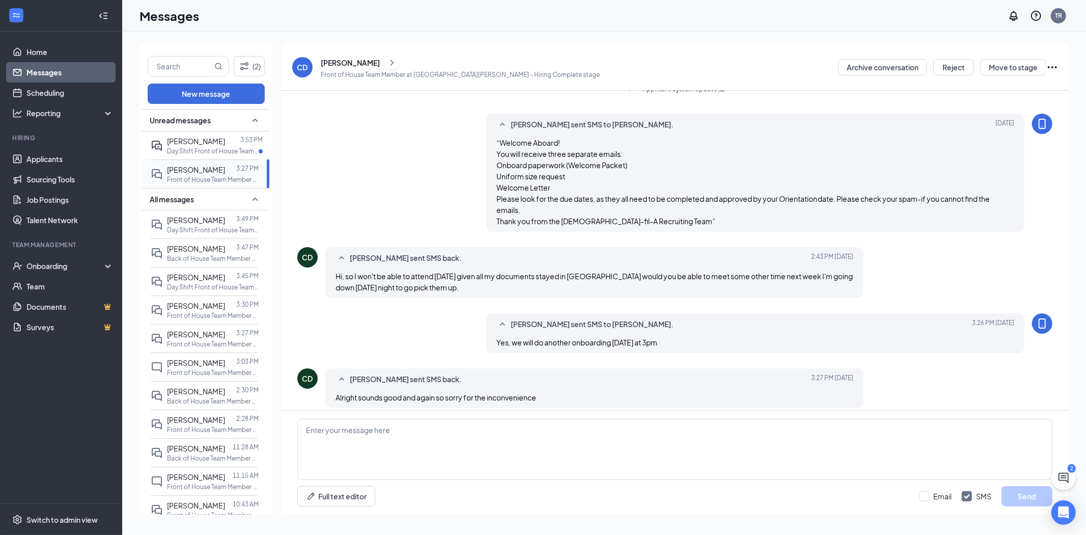
scroll to position [157, 0]
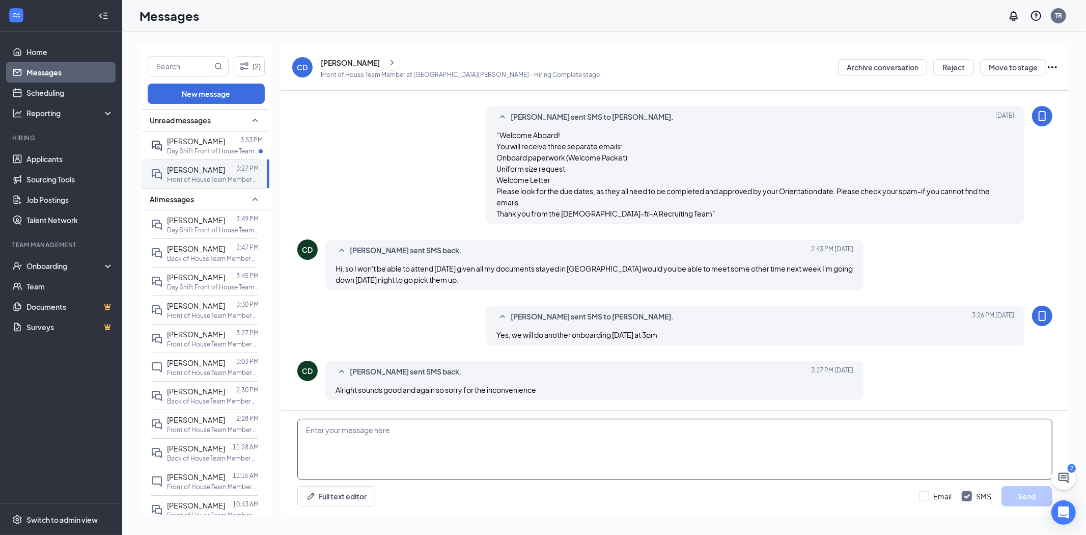
click at [429, 432] on textarea at bounding box center [674, 449] width 755 height 61
type textarea "Thanks for letting me know"
click at [204, 150] on p "Day Shift Front of House Team Member at I-25 & Harmony Rd" at bounding box center [213, 151] width 92 height 9
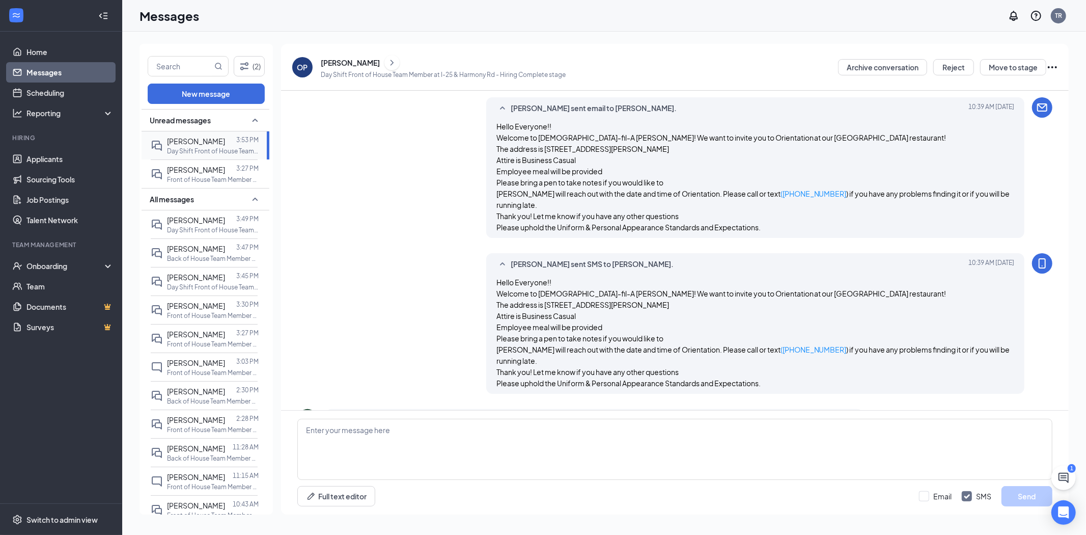
scroll to position [532, 0]
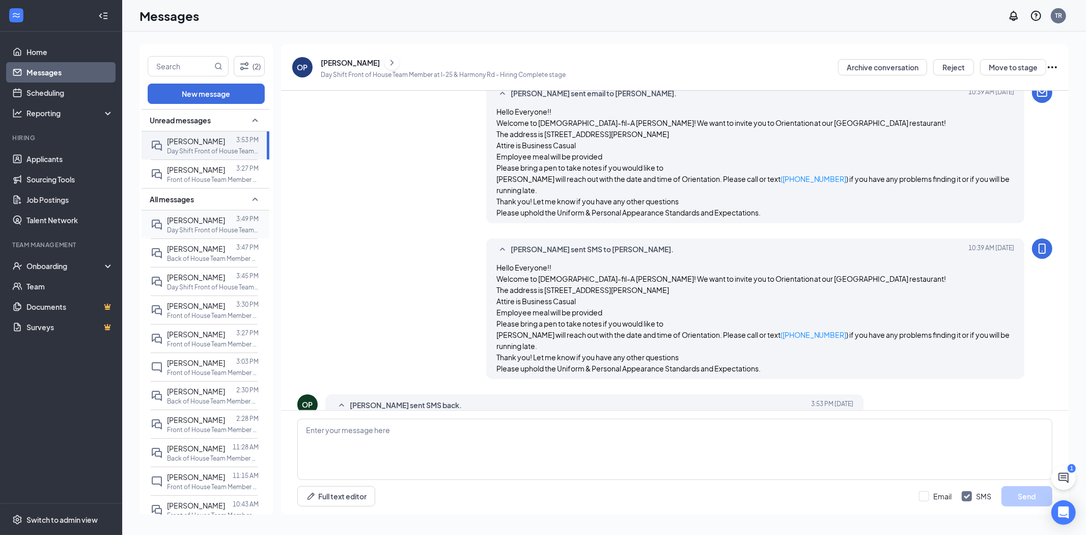
click at [206, 230] on p "Day Shift Front of House Team Member at I-25 & Harmony Rd" at bounding box center [213, 230] width 92 height 9
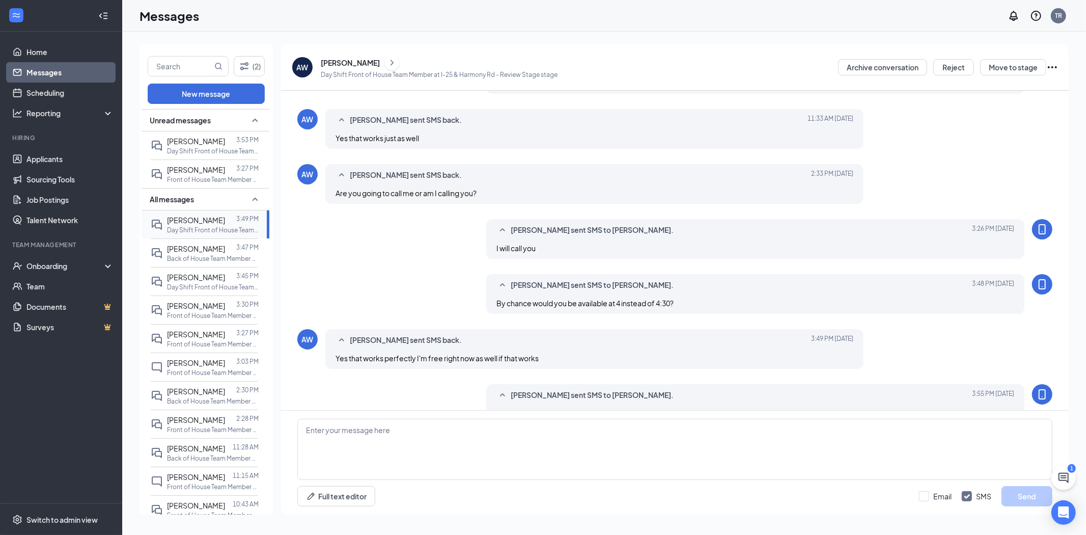
scroll to position [263, 0]
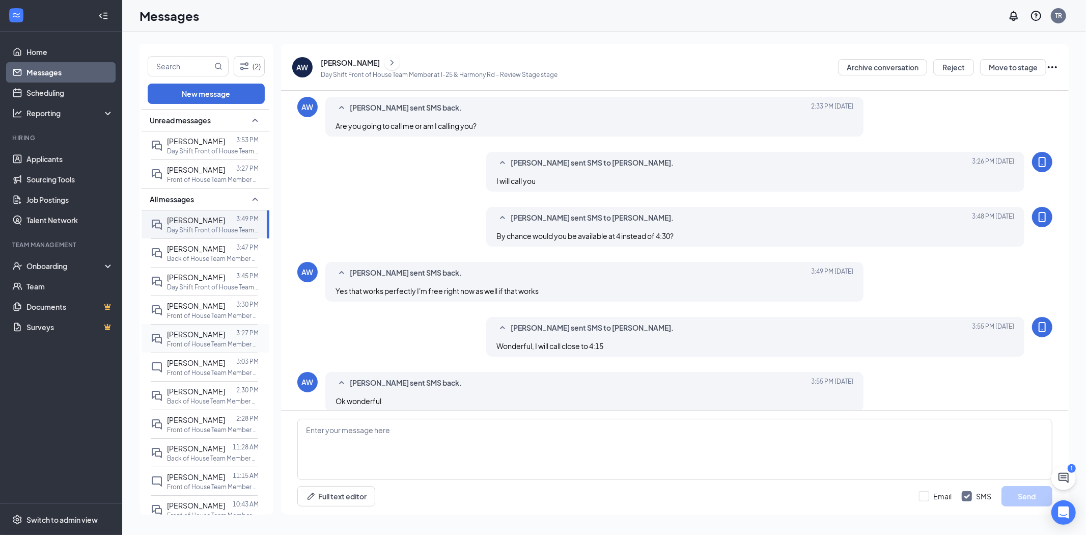
click at [195, 338] on span "[PERSON_NAME]" at bounding box center [196, 333] width 58 height 9
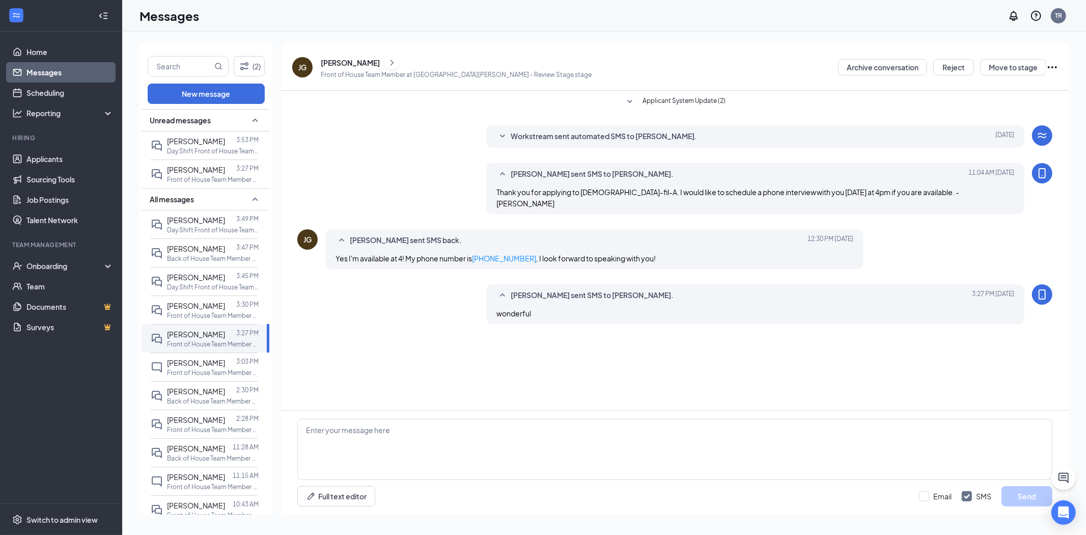
click at [347, 60] on div "[PERSON_NAME]" at bounding box center [350, 63] width 59 height 10
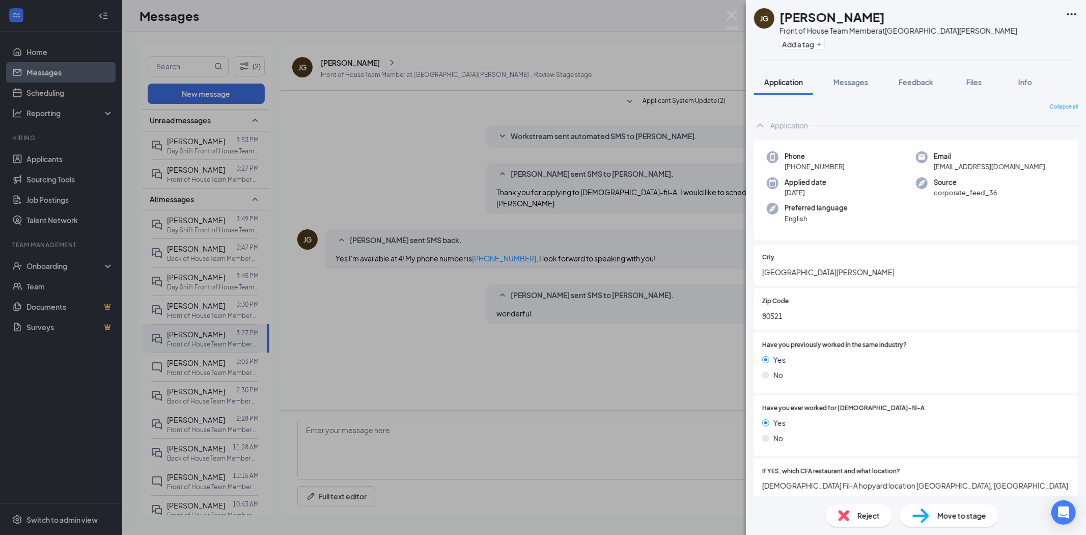
drag, startPoint x: 827, startPoint y: 164, endPoint x: 781, endPoint y: 167, distance: 46.4
click at [781, 167] on div "Phone +1 (925) 997-8717" at bounding box center [841, 161] width 149 height 21
click at [219, 312] on div "JG Jake Gerbracht Front of House Team Member at Fort Collins Add a tag Applicat…" at bounding box center [543, 267] width 1086 height 535
click at [214, 290] on div "JG Jake Gerbracht Front of House Team Member at Fort Collins Add a tag Applicat…" at bounding box center [543, 267] width 1086 height 535
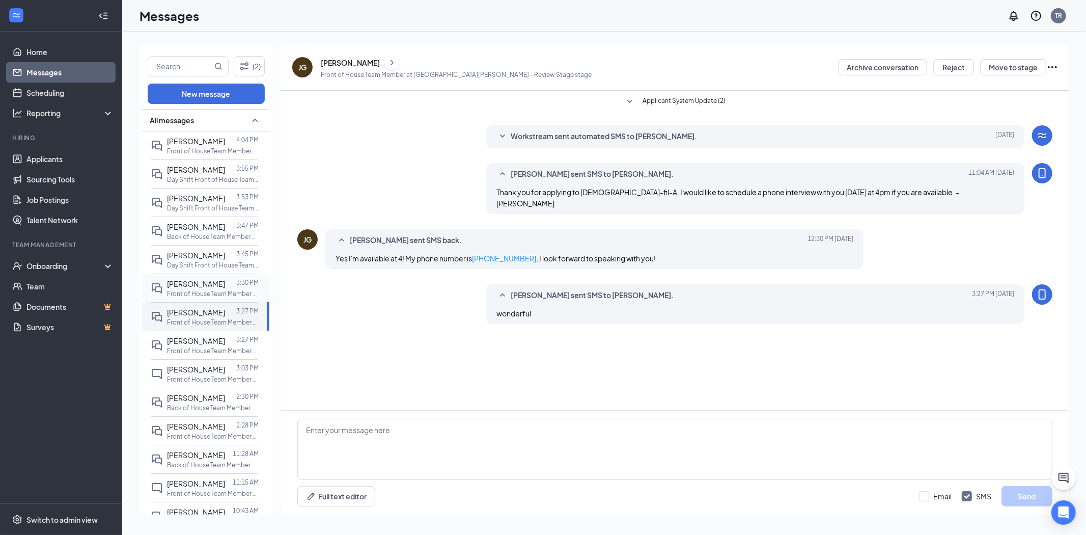
click at [213, 290] on p "Front of House Team Member at [GEOGRAPHIC_DATA][PERSON_NAME]" at bounding box center [213, 293] width 92 height 9
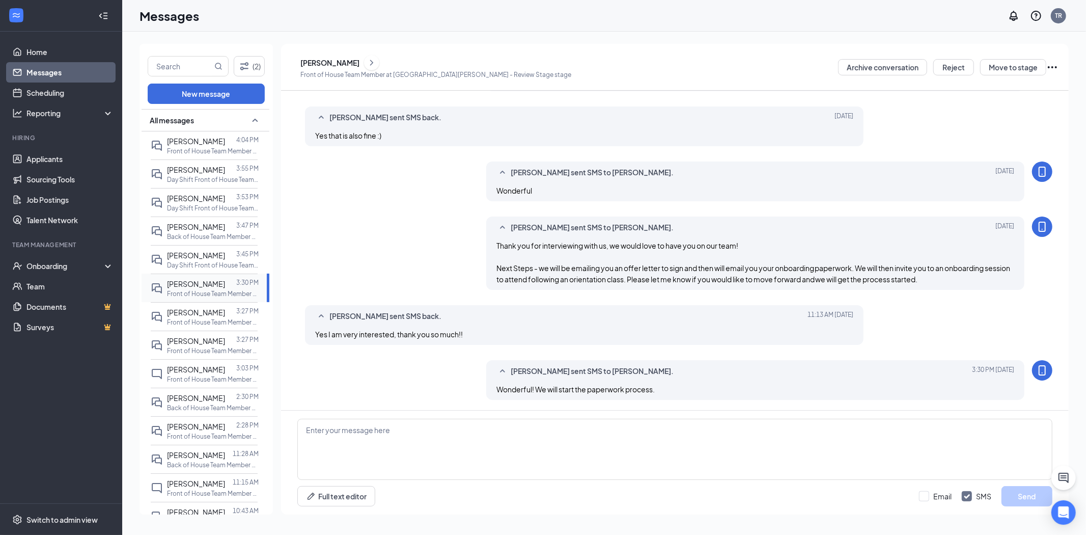
scroll to position [297, 0]
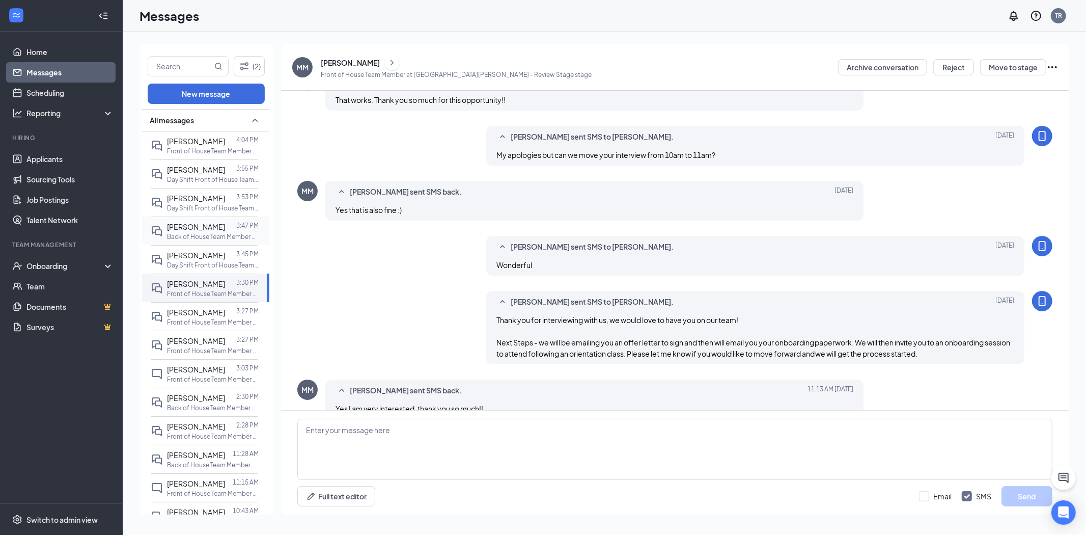
scroll to position [297, 0]
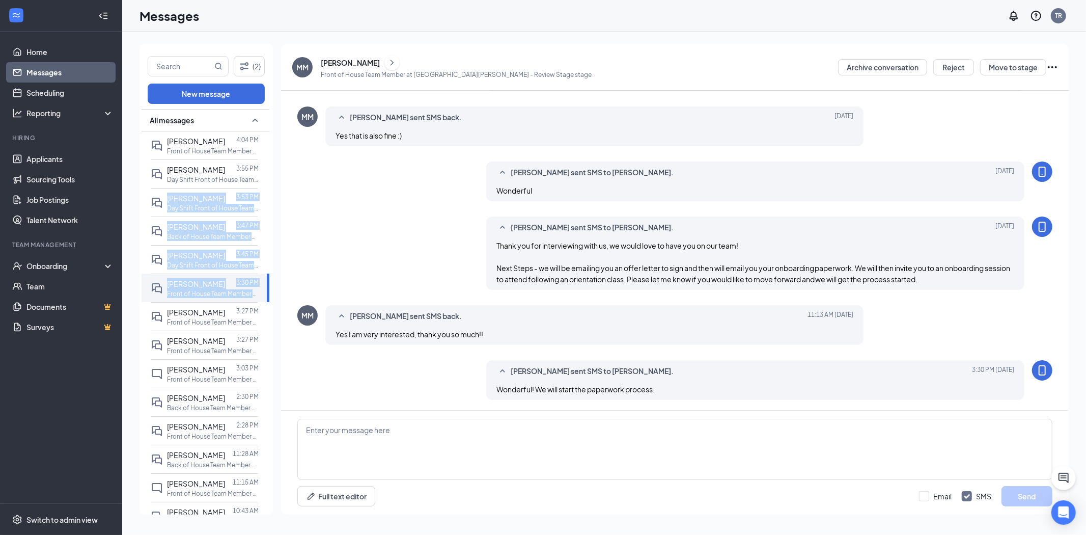
drag, startPoint x: 258, startPoint y: 291, endPoint x: 262, endPoint y: 180, distance: 110.6
click at [262, 180] on div "All messages Sophie Greissel 4:04 PM Front of House Team Member at Fort Collins…" at bounding box center [206, 312] width 128 height 407
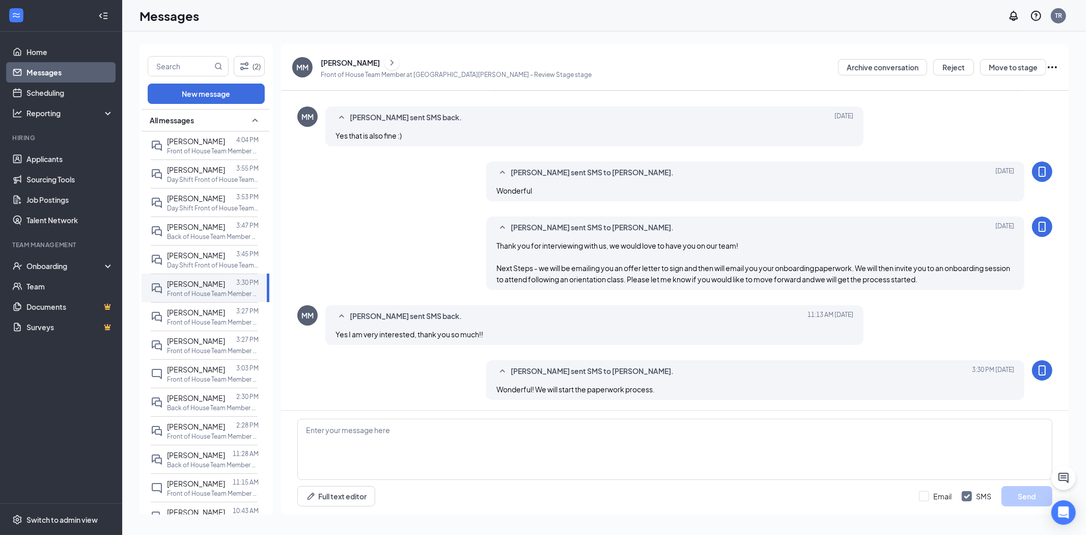
click at [311, 226] on div "Tracey Ryssman sent SMS to Madysen Morales. Aug 25 Thank you for interviewing w…" at bounding box center [674, 255] width 755 height 78
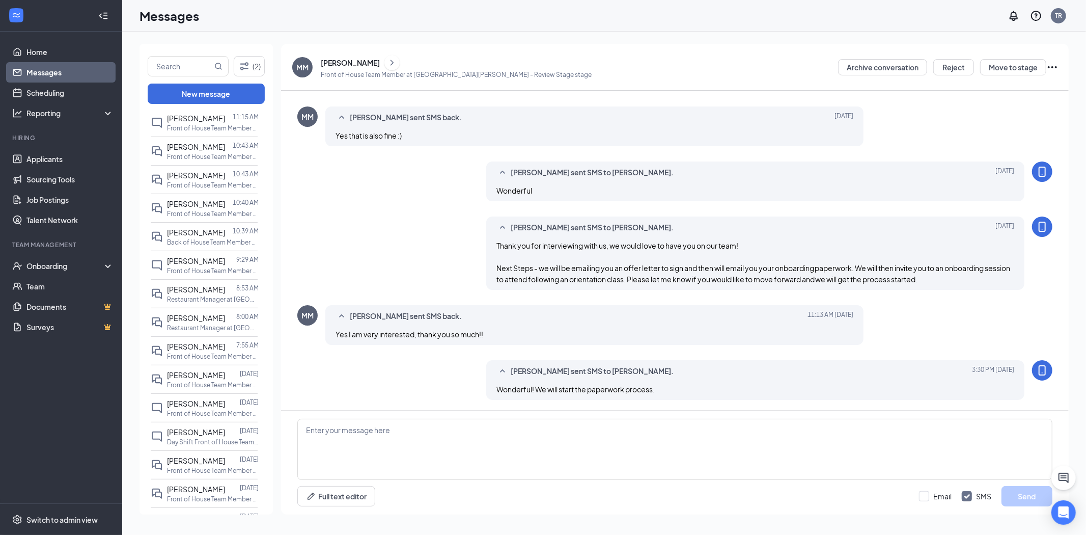
scroll to position [0, 0]
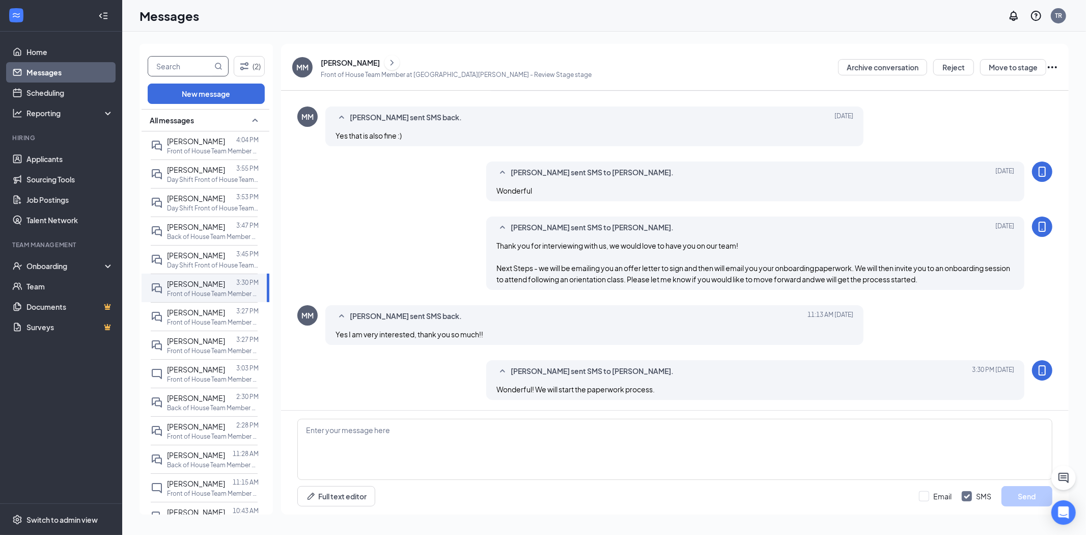
click at [167, 63] on input "text" at bounding box center [180, 66] width 64 height 19
type input "terreyn"
drag, startPoint x: 344, startPoint y: 430, endPoint x: 354, endPoint y: 415, distance: 19.1
click at [345, 430] on textarea at bounding box center [674, 449] width 755 height 61
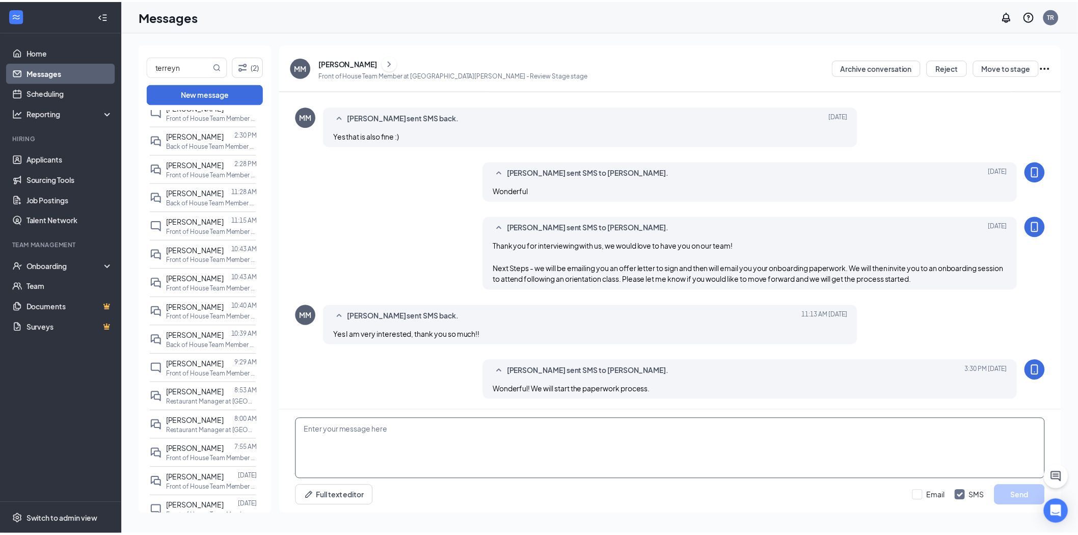
scroll to position [279, 0]
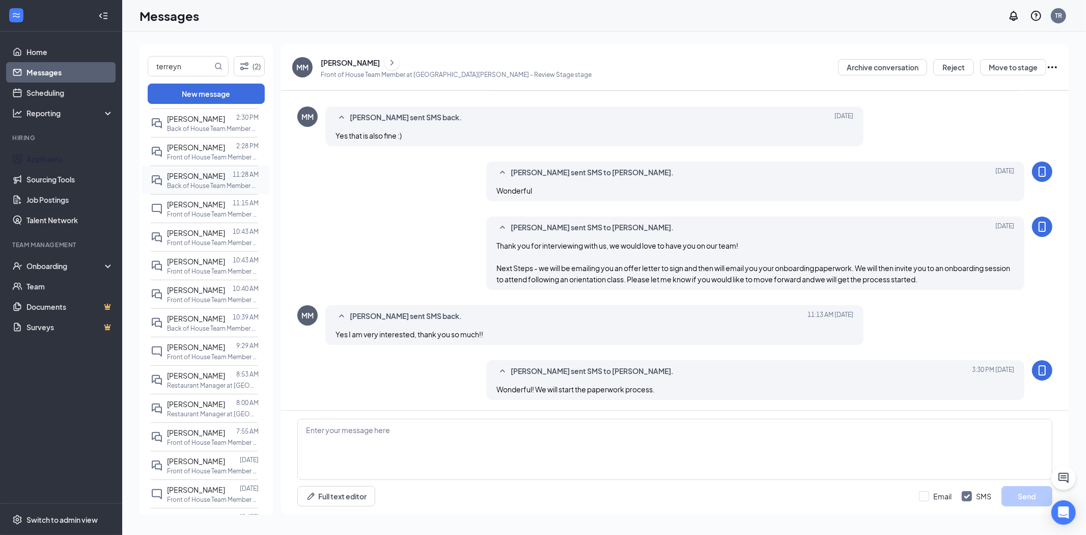
drag, startPoint x: 43, startPoint y: 158, endPoint x: 166, endPoint y: 184, distance: 126.0
click at [43, 158] on link "Applicants" at bounding box center [69, 159] width 87 height 20
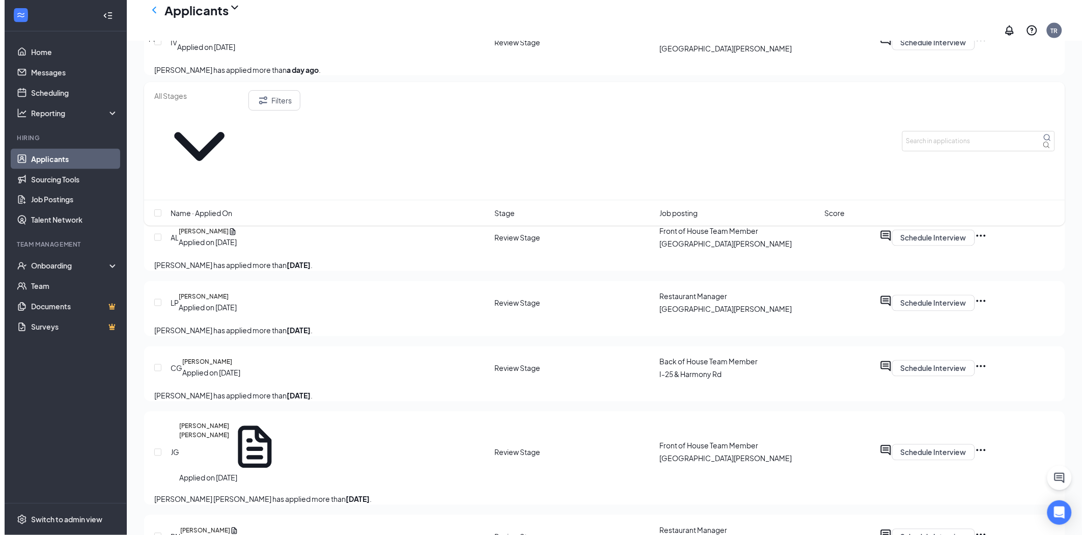
scroll to position [860, 0]
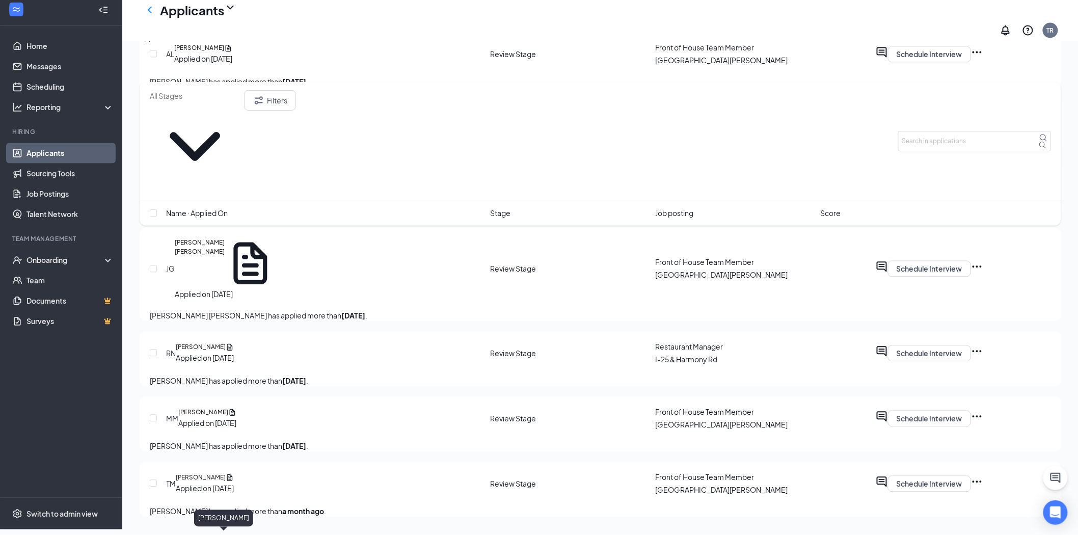
click at [225, 473] on h5 "[PERSON_NAME]" at bounding box center [201, 477] width 50 height 9
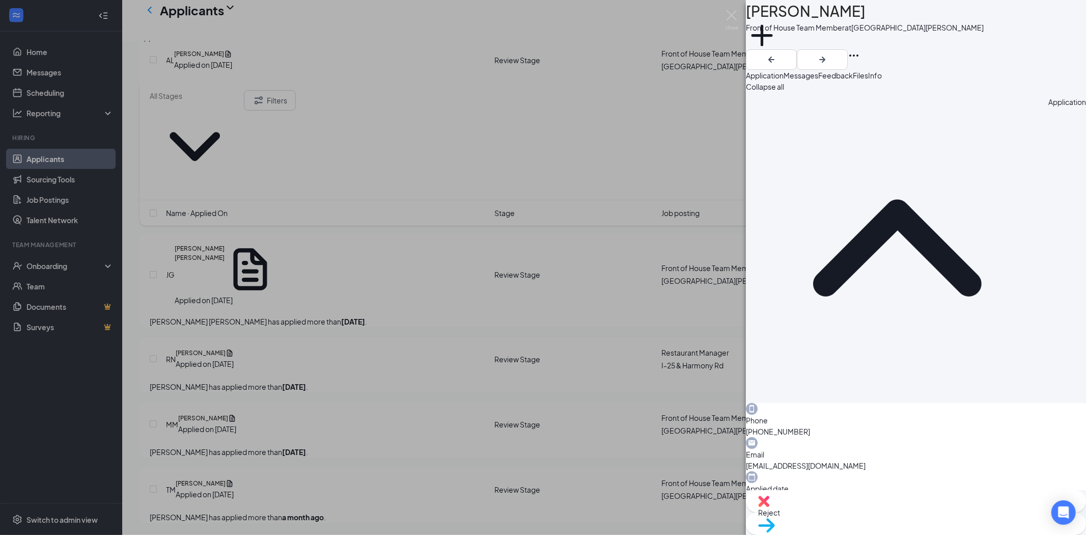
click at [818, 80] on span "Messages" at bounding box center [801, 75] width 35 height 9
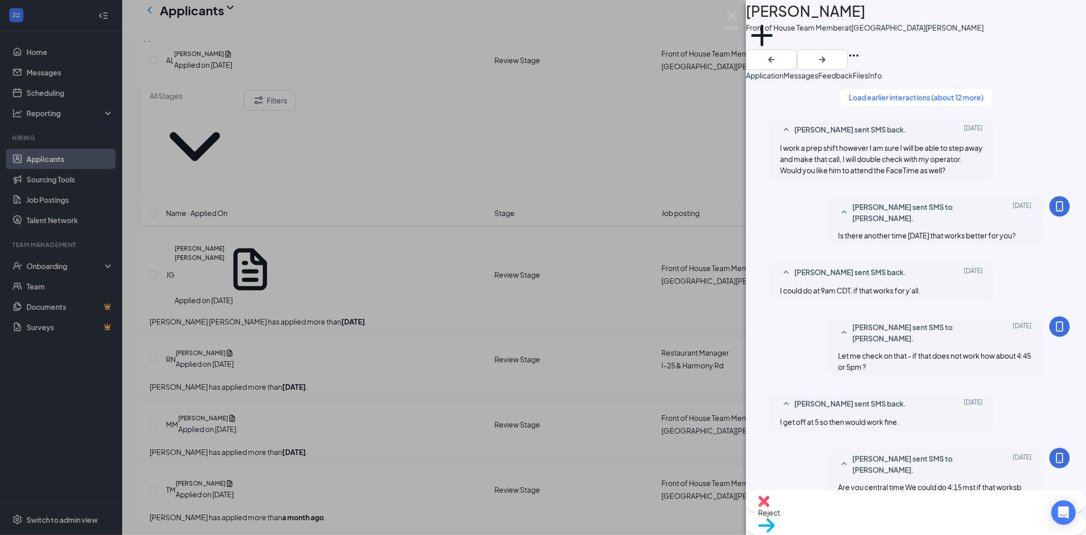
scroll to position [83, 0]
click at [784, 80] on span "Application" at bounding box center [765, 75] width 38 height 9
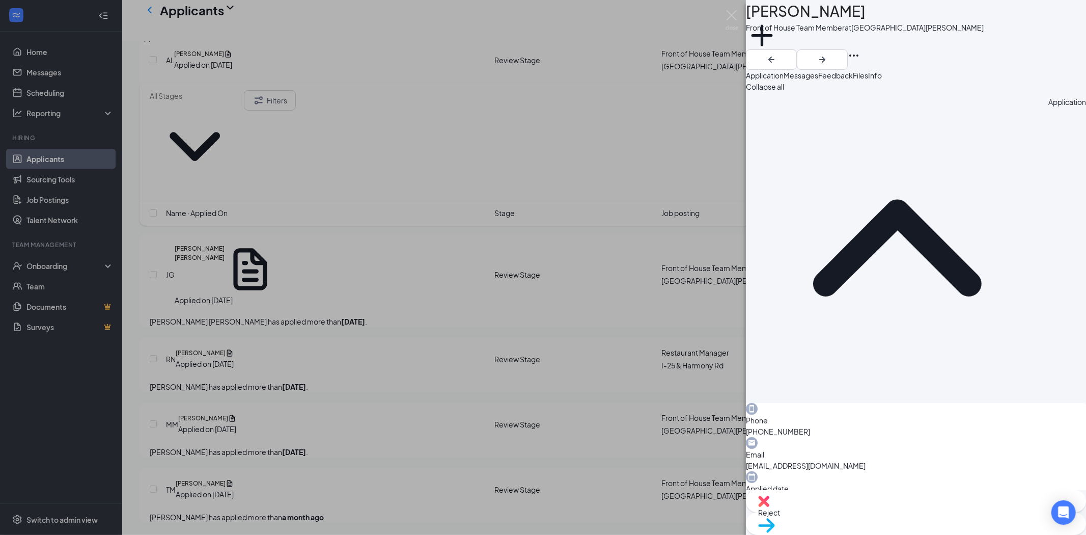
click at [818, 80] on span "Messages" at bounding box center [801, 75] width 35 height 9
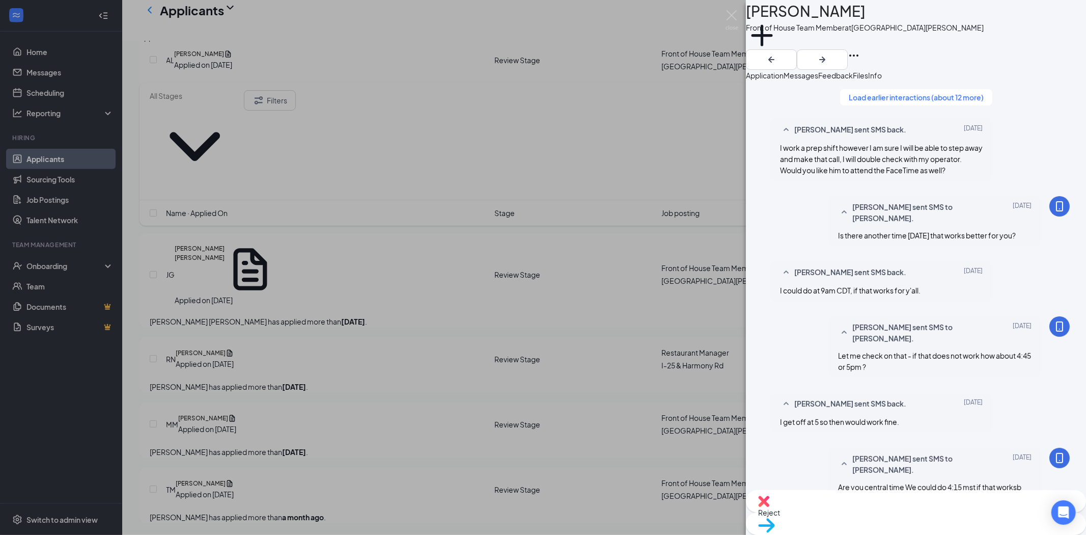
scroll to position [253, 0]
drag, startPoint x: 791, startPoint y: 85, endPoint x: 795, endPoint y: 94, distance: 9.8
click at [784, 80] on span "Application" at bounding box center [765, 75] width 38 height 9
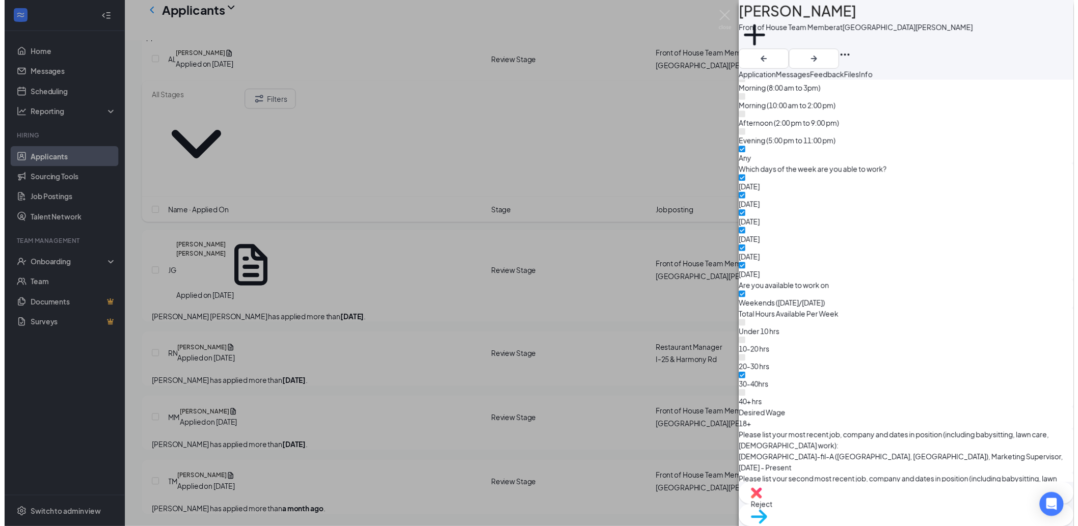
scroll to position [848, 0]
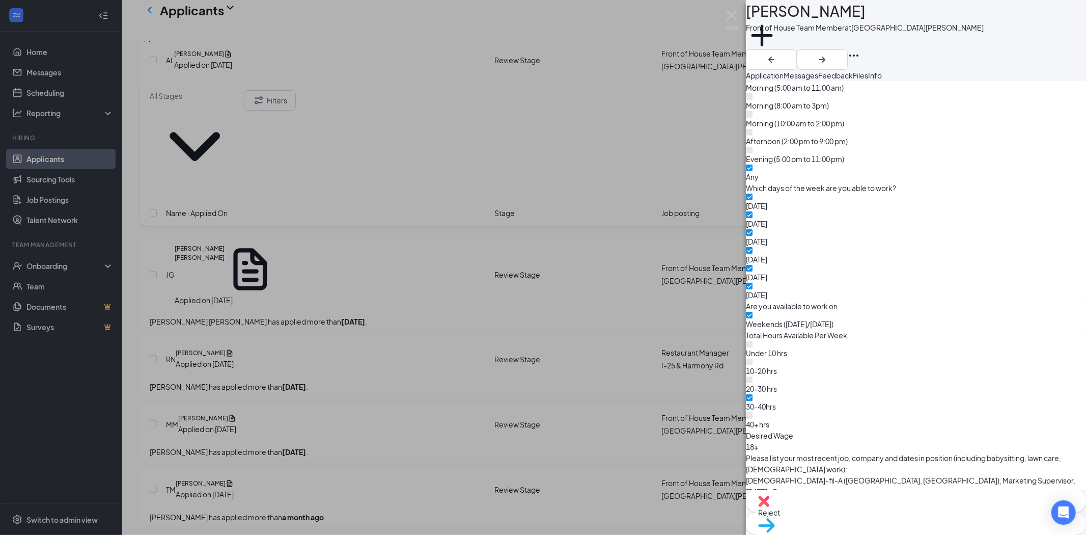
click at [43, 51] on div "TM Terryn Mendes Front of House Team Member at Fort Collins Add a tag Applicati…" at bounding box center [543, 267] width 1086 height 535
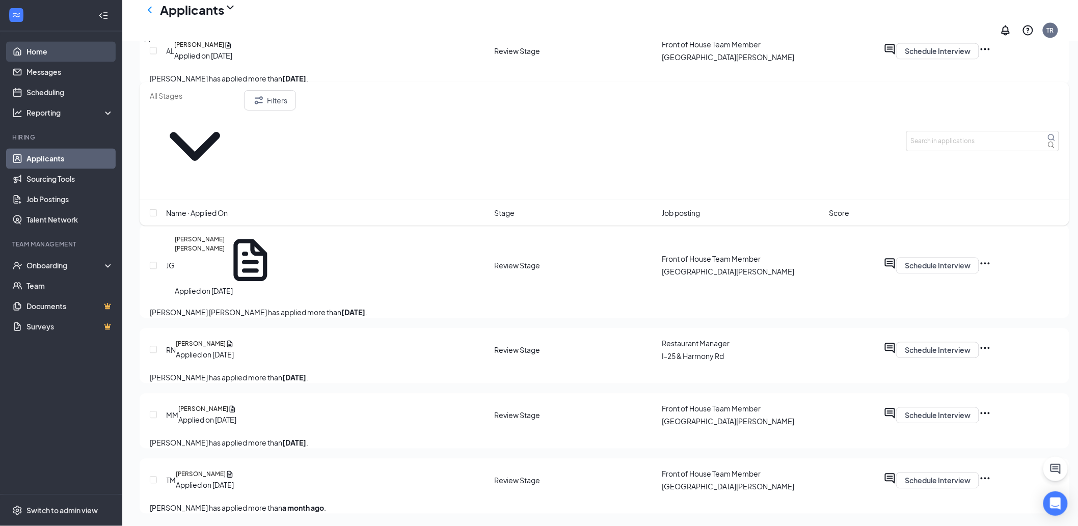
click at [37, 55] on link "Home" at bounding box center [69, 52] width 87 height 20
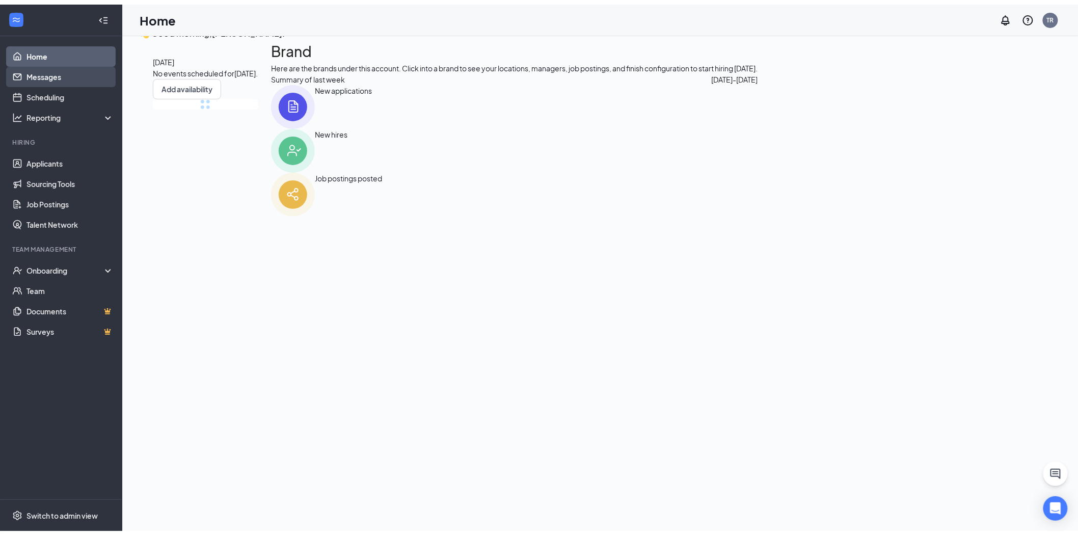
scroll to position [21, 0]
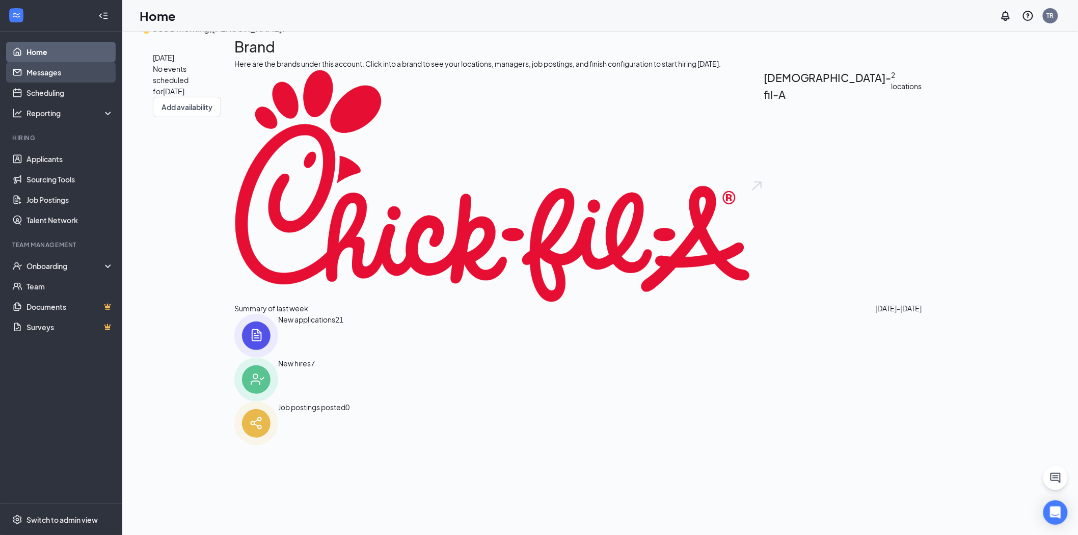
click at [50, 73] on link "Messages" at bounding box center [69, 72] width 87 height 20
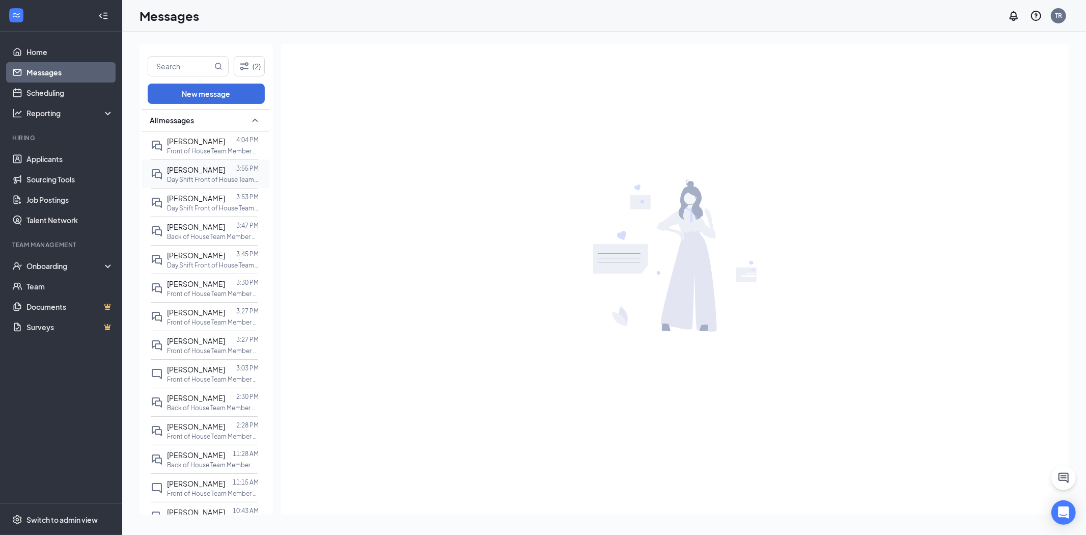
click at [195, 179] on p "Day Shift Front of House Team Member at I-25 & Harmony Rd" at bounding box center [213, 179] width 92 height 9
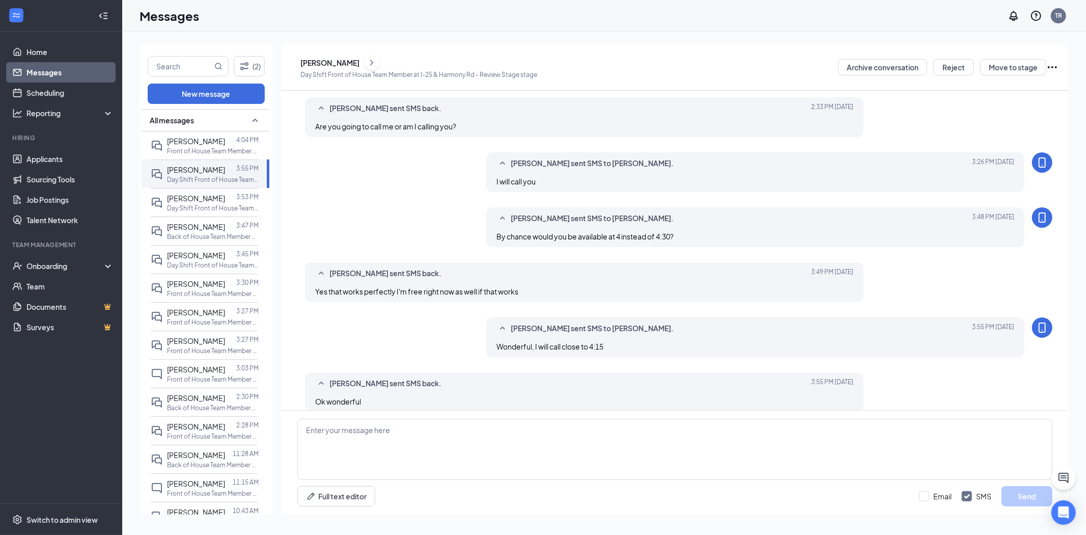
scroll to position [263, 0]
click at [350, 62] on div "[PERSON_NAME]" at bounding box center [329, 63] width 59 height 10
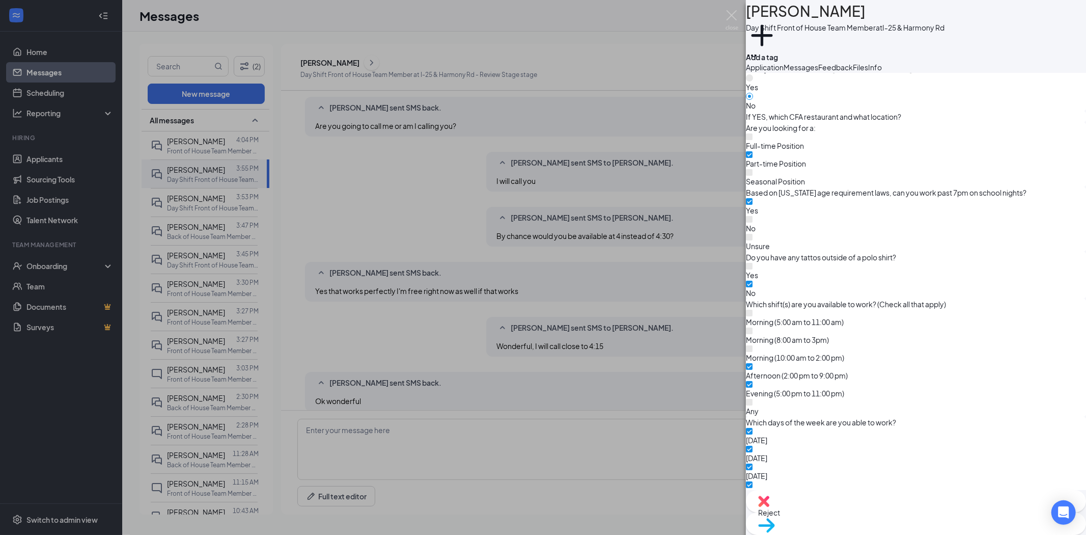
scroll to position [622, 0]
